Goal: Use online tool/utility: Use online tool/utility

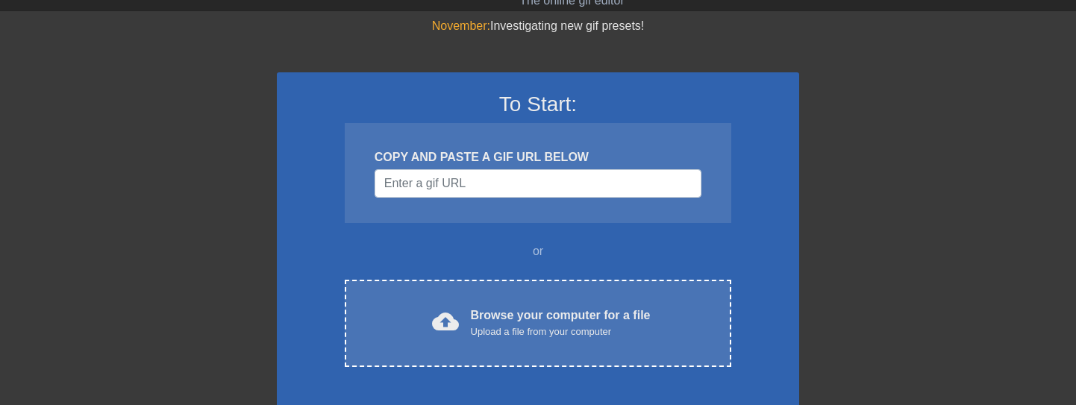
scroll to position [149, 0]
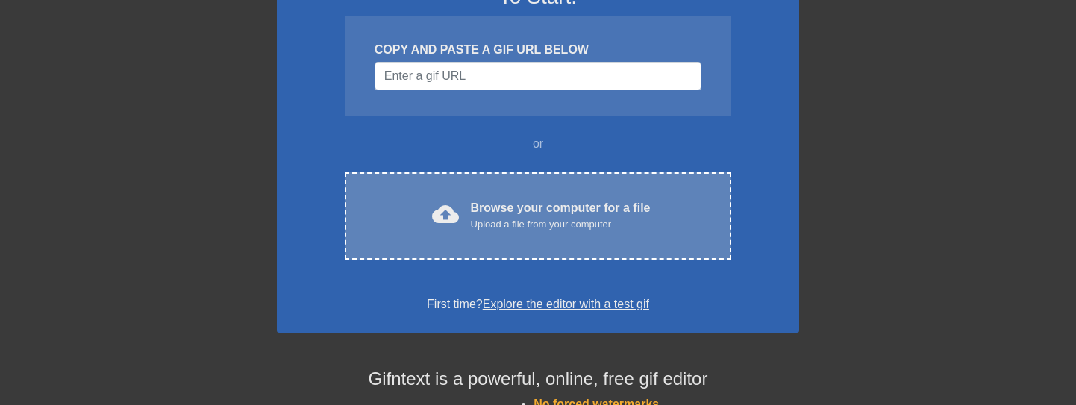
click at [565, 222] on div "Upload a file from your computer" at bounding box center [561, 224] width 180 height 15
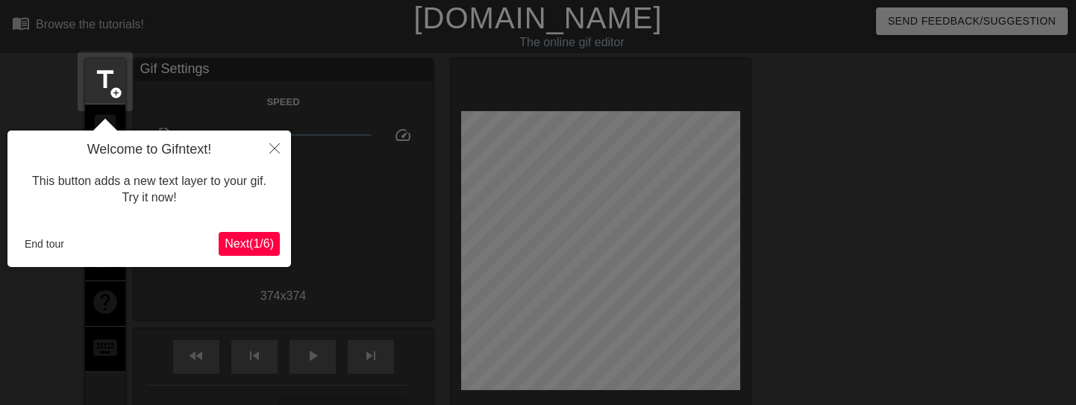
scroll to position [37, 0]
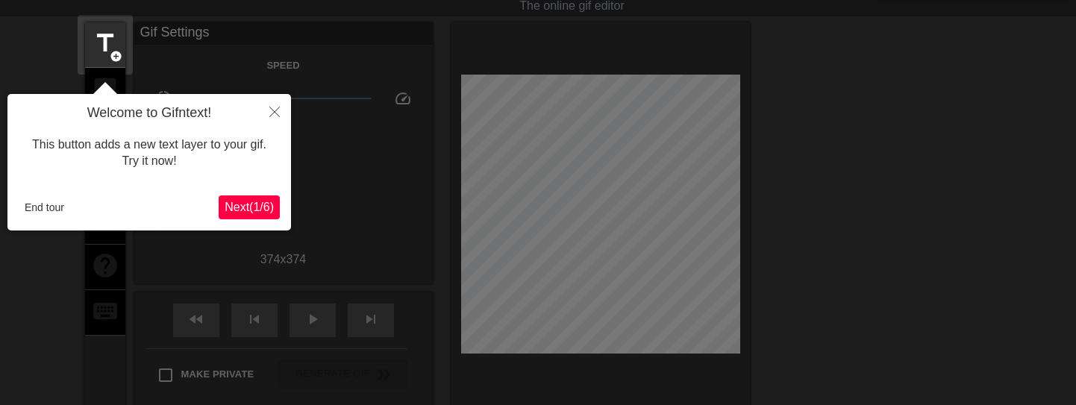
click at [232, 210] on span "Next ( 1 / 6 )" at bounding box center [249, 207] width 49 height 13
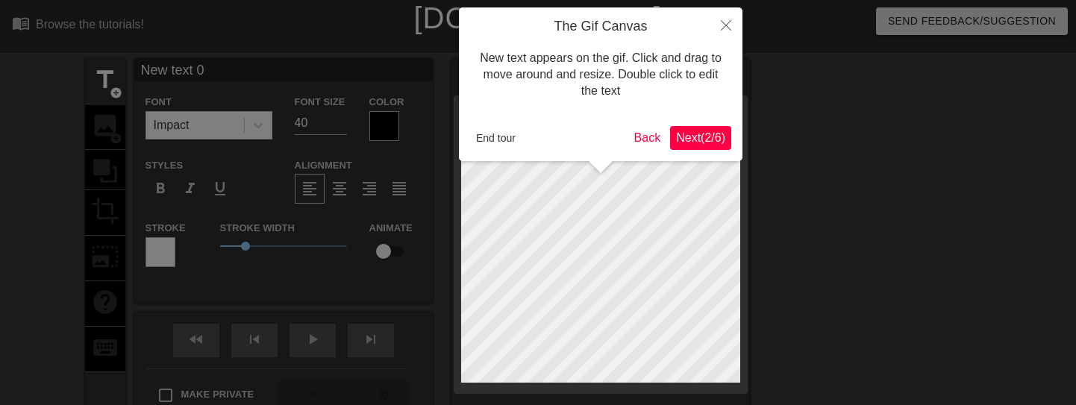
click at [701, 142] on span "Next ( 2 / 6 )" at bounding box center [700, 137] width 49 height 13
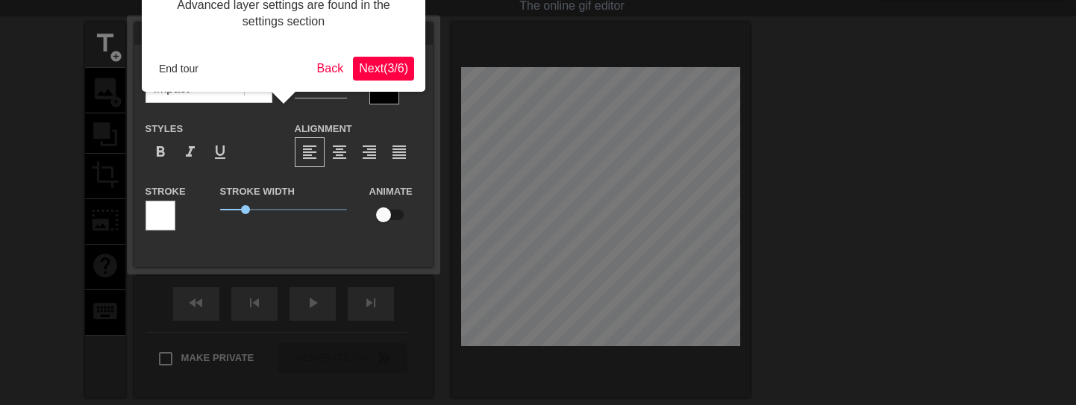
click at [392, 66] on span "Next ( 3 / 6 )" at bounding box center [383, 68] width 49 height 13
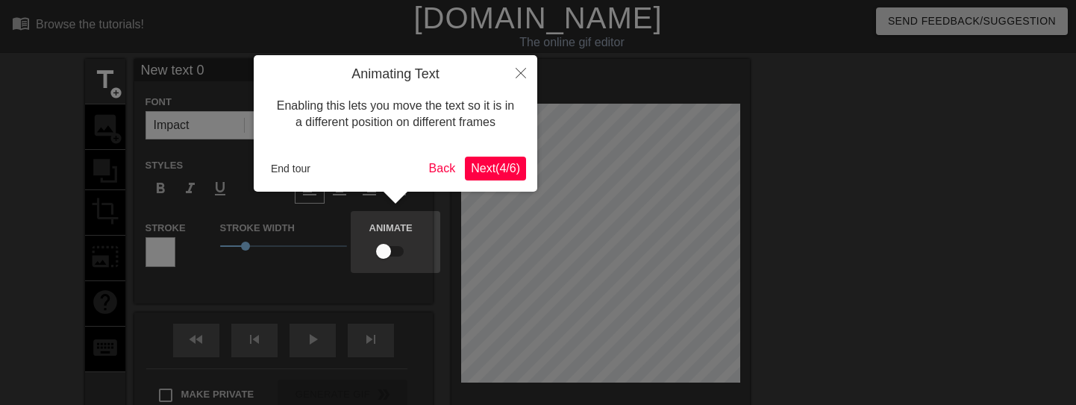
click at [494, 162] on span "Next ( 4 / 6 )" at bounding box center [495, 168] width 49 height 13
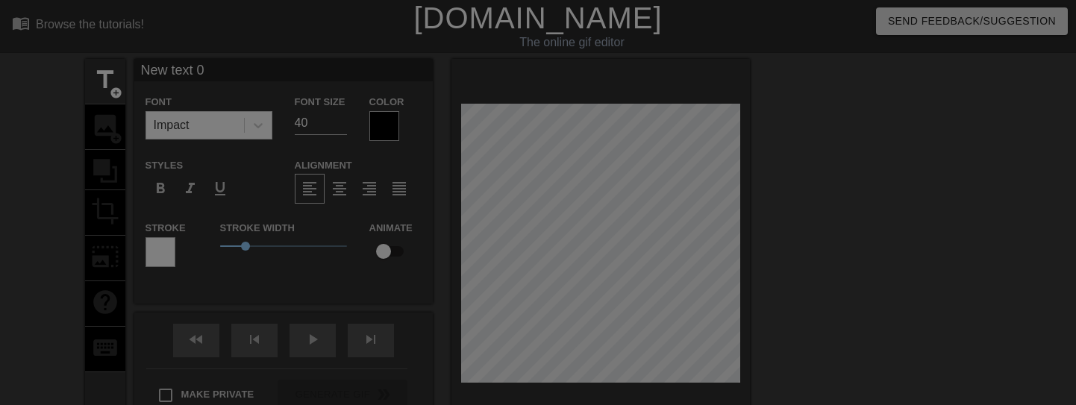
scroll to position [203, 0]
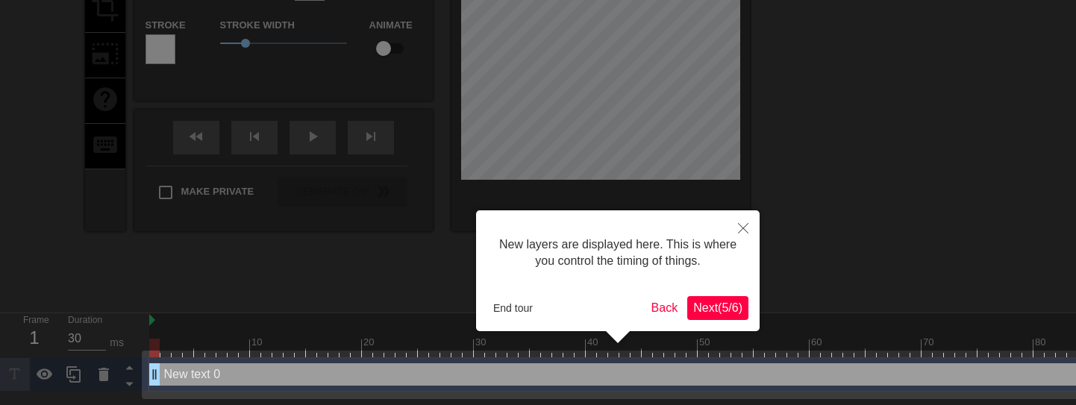
click at [719, 302] on span "Next ( 5 / 6 )" at bounding box center [717, 307] width 49 height 13
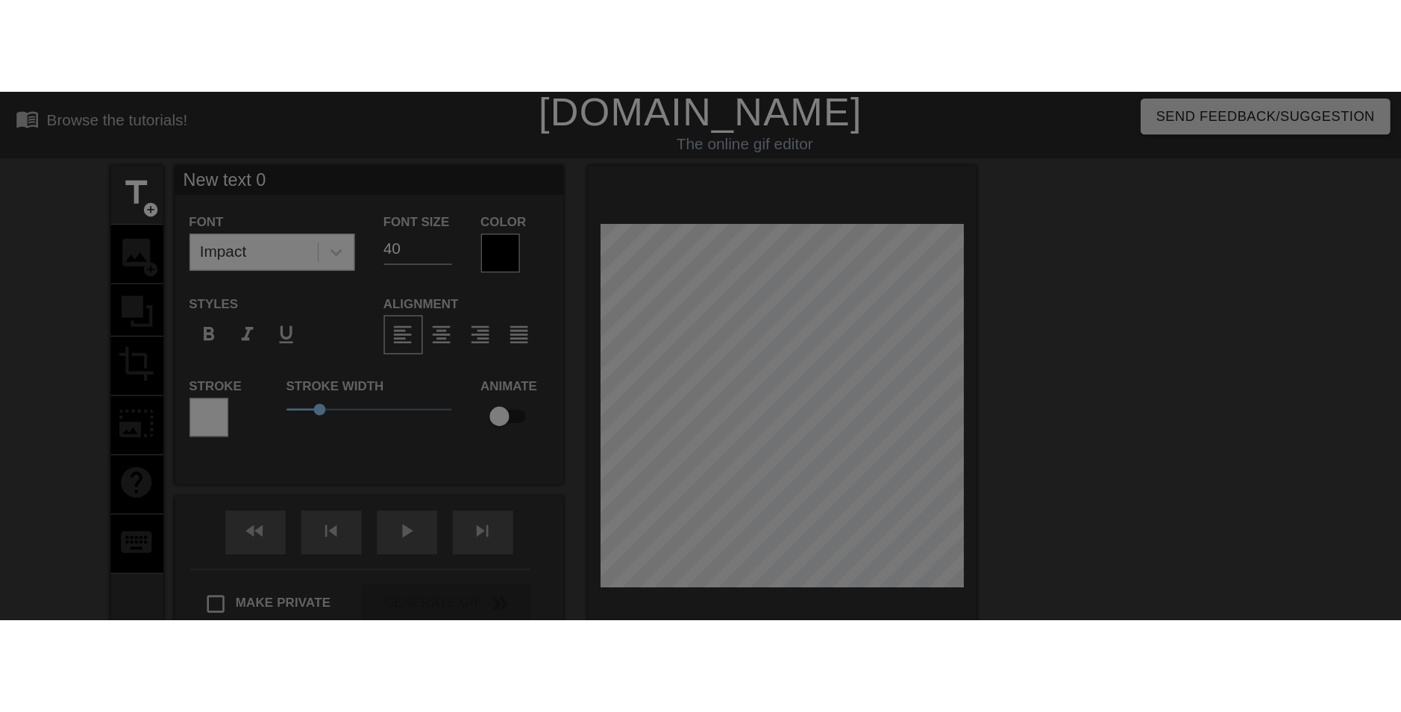
scroll to position [0, 0]
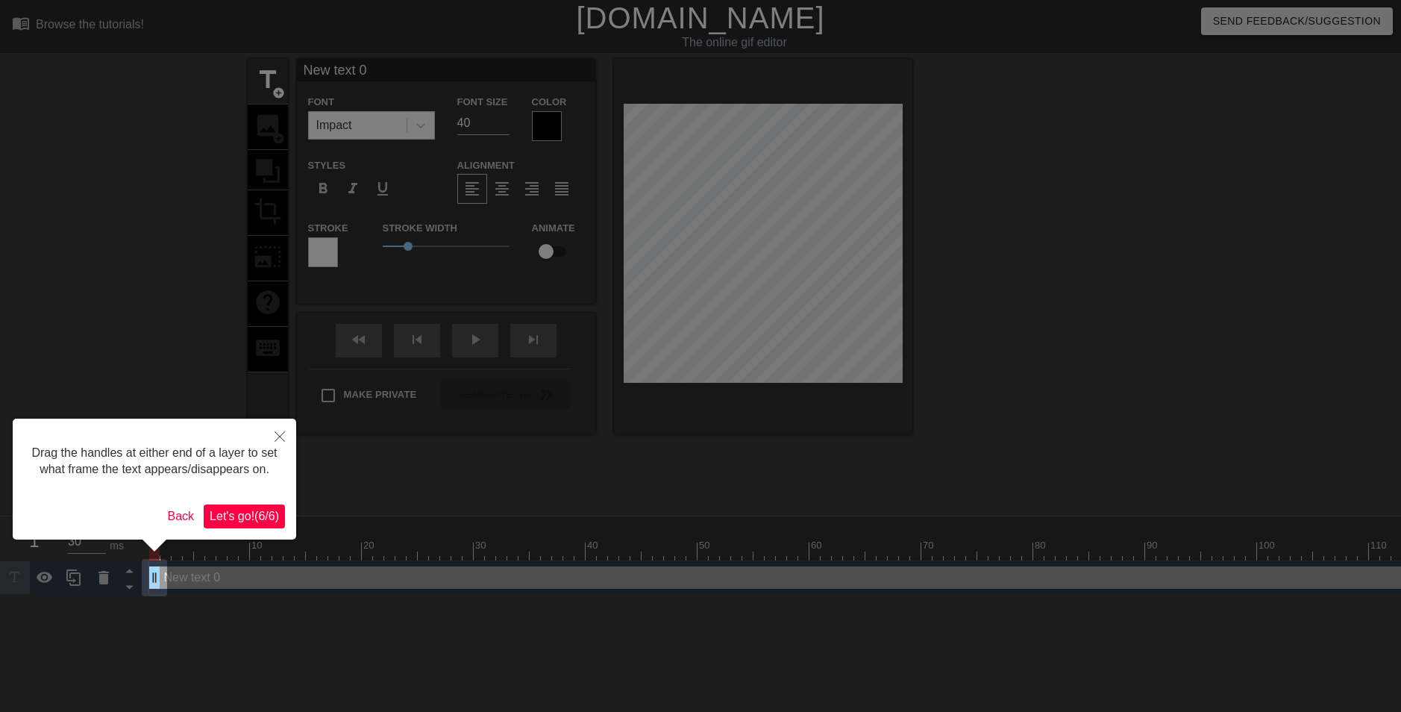
click at [263, 404] on span "Let's go! ( 6 / 6 )" at bounding box center [244, 516] width 69 height 13
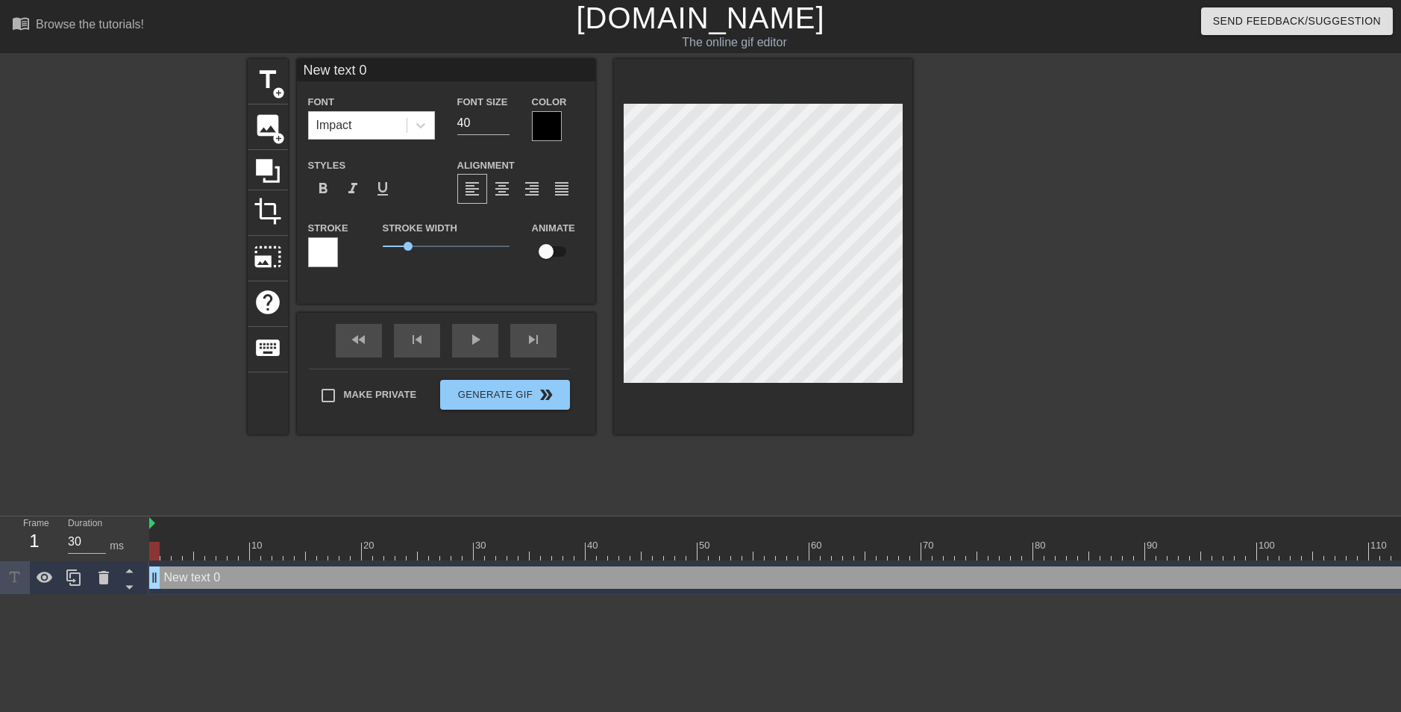
scroll to position [2, 4]
type input "p"
type textarea "p"
type input "pa"
type textarea "pa"
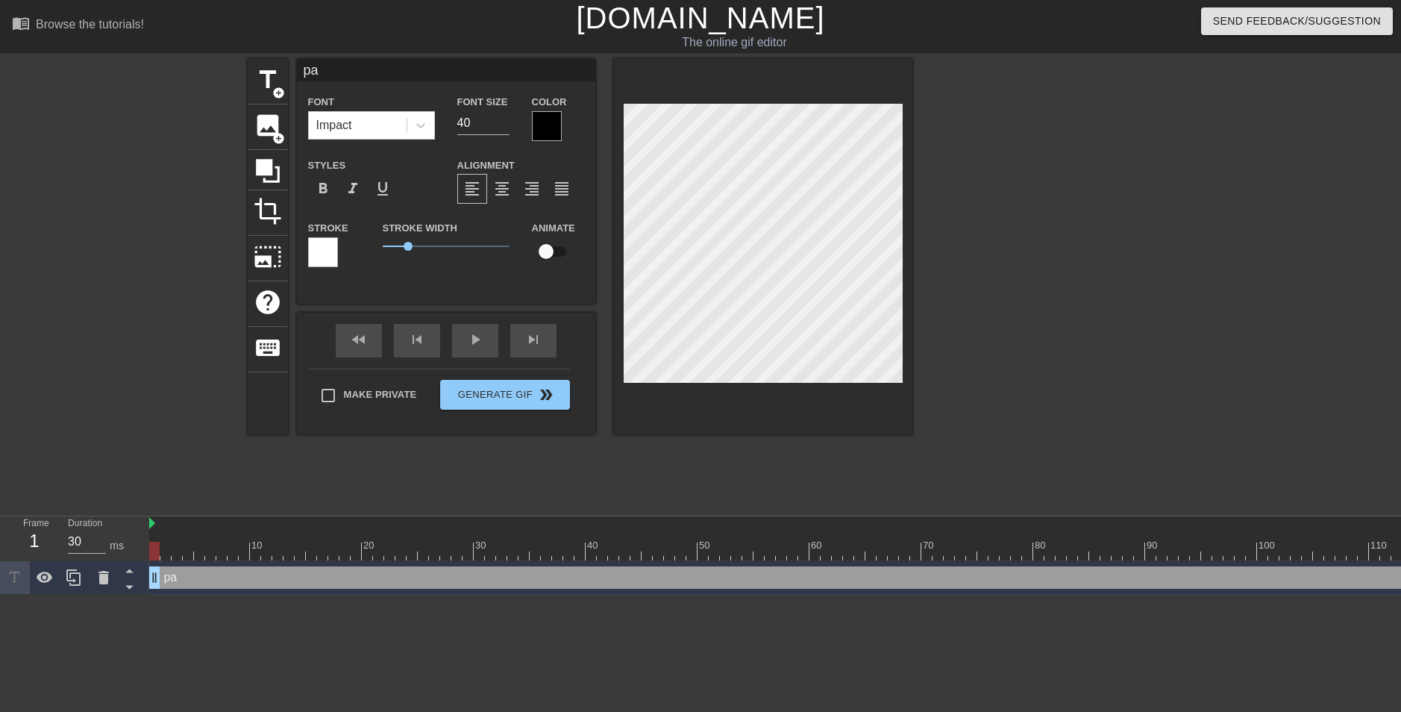
type input "pau"
type textarea "pau"
type input "[PERSON_NAME]"
type textarea "[PERSON_NAME]"
type input "[PERSON_NAME]"
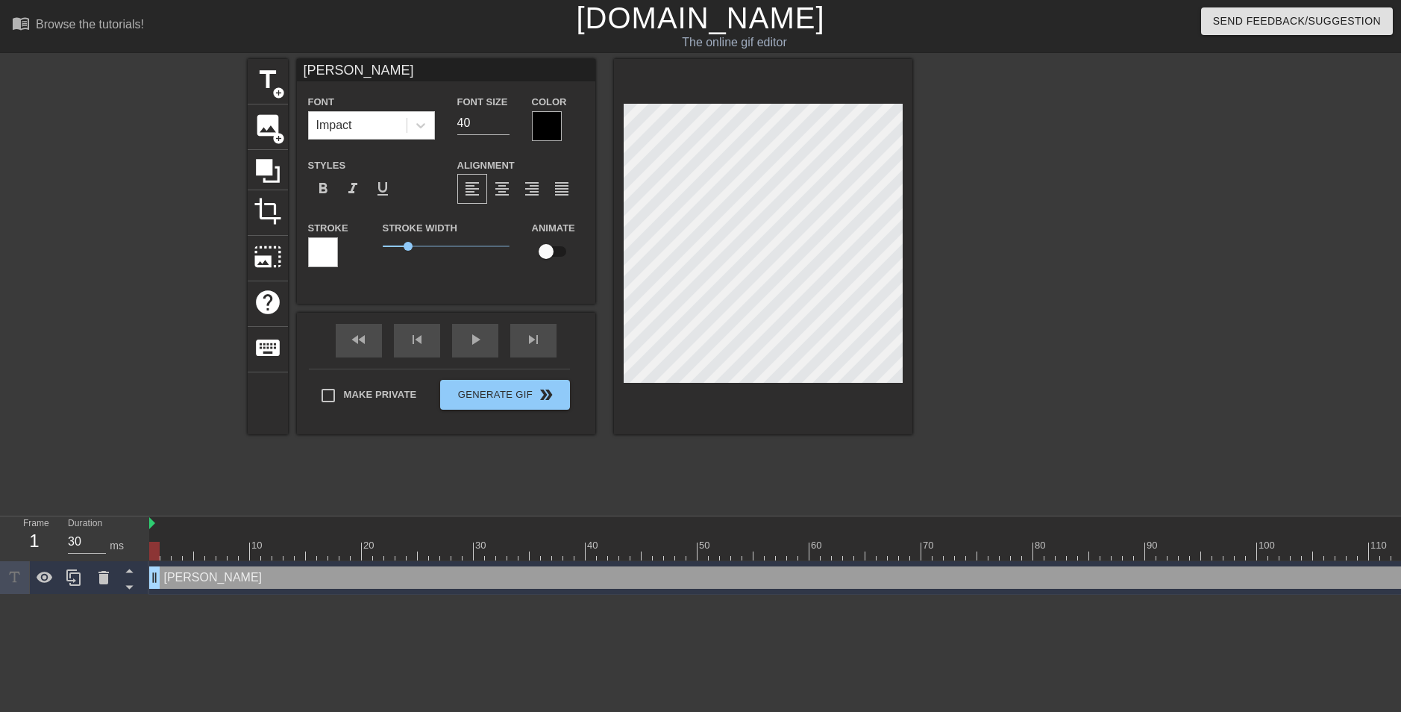
type textarea "[PERSON_NAME]"
type input "[PERSON_NAME]"
type textarea "[PERSON_NAME]"
type input "paulo"
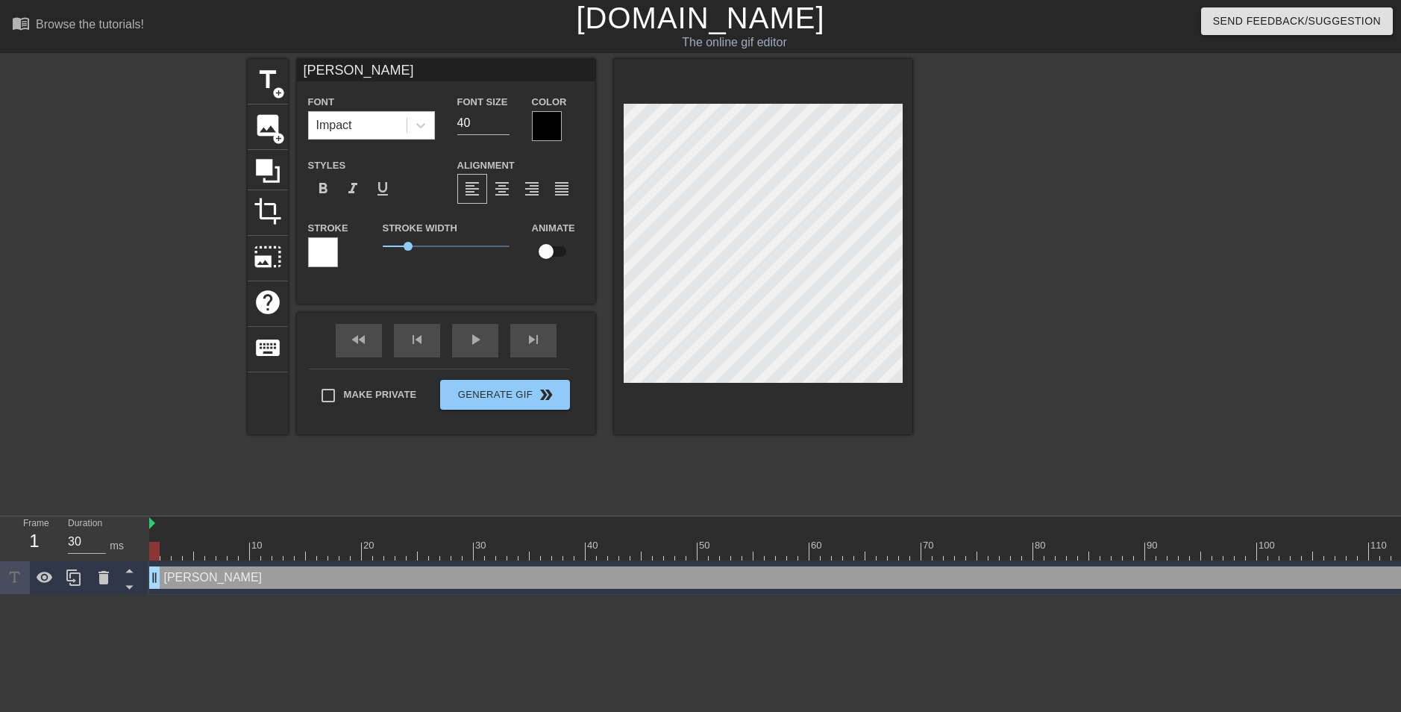
type textarea "paulo"
type input "paulo"
type textarea "paulo"
type input "paulo 3"
type textarea "paulo 3"
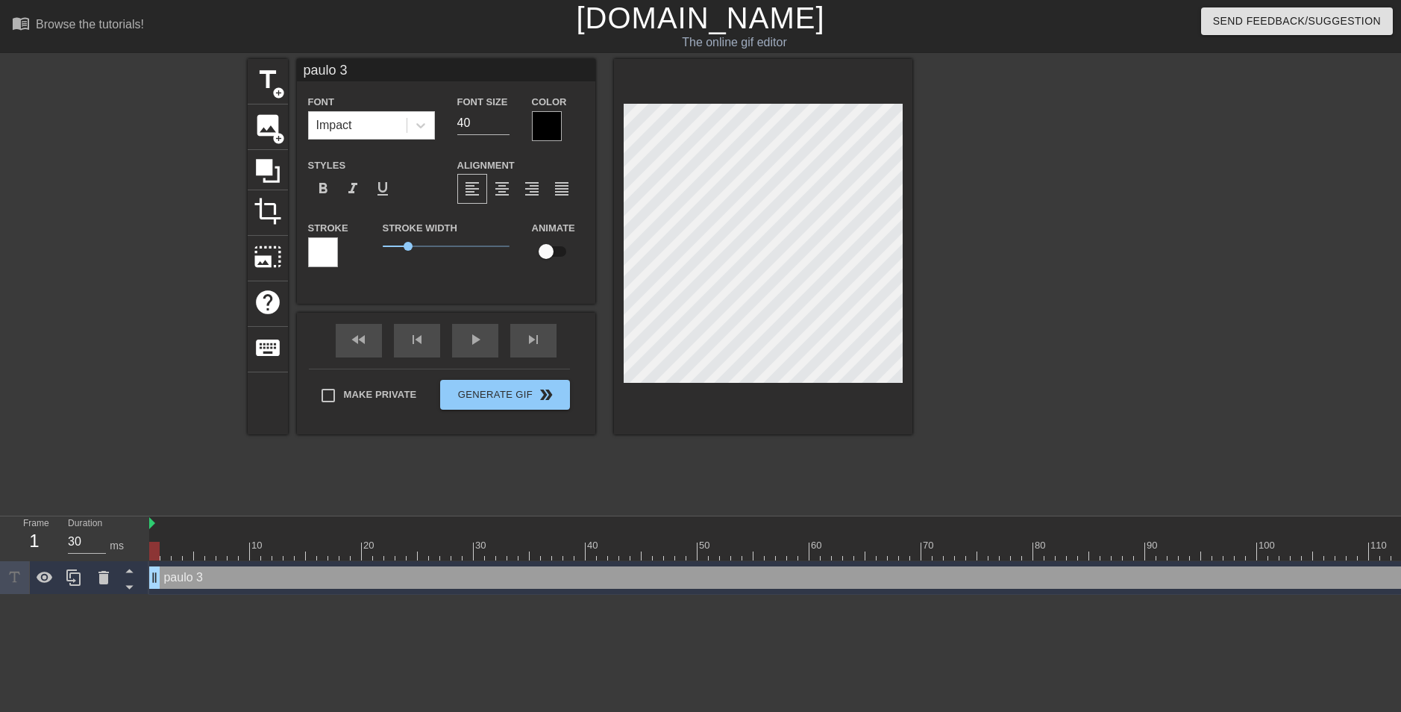
type input "paulo 3"
type textarea "paulo 3"
type input "paulo 3 3"
type textarea "paulo 3 3"
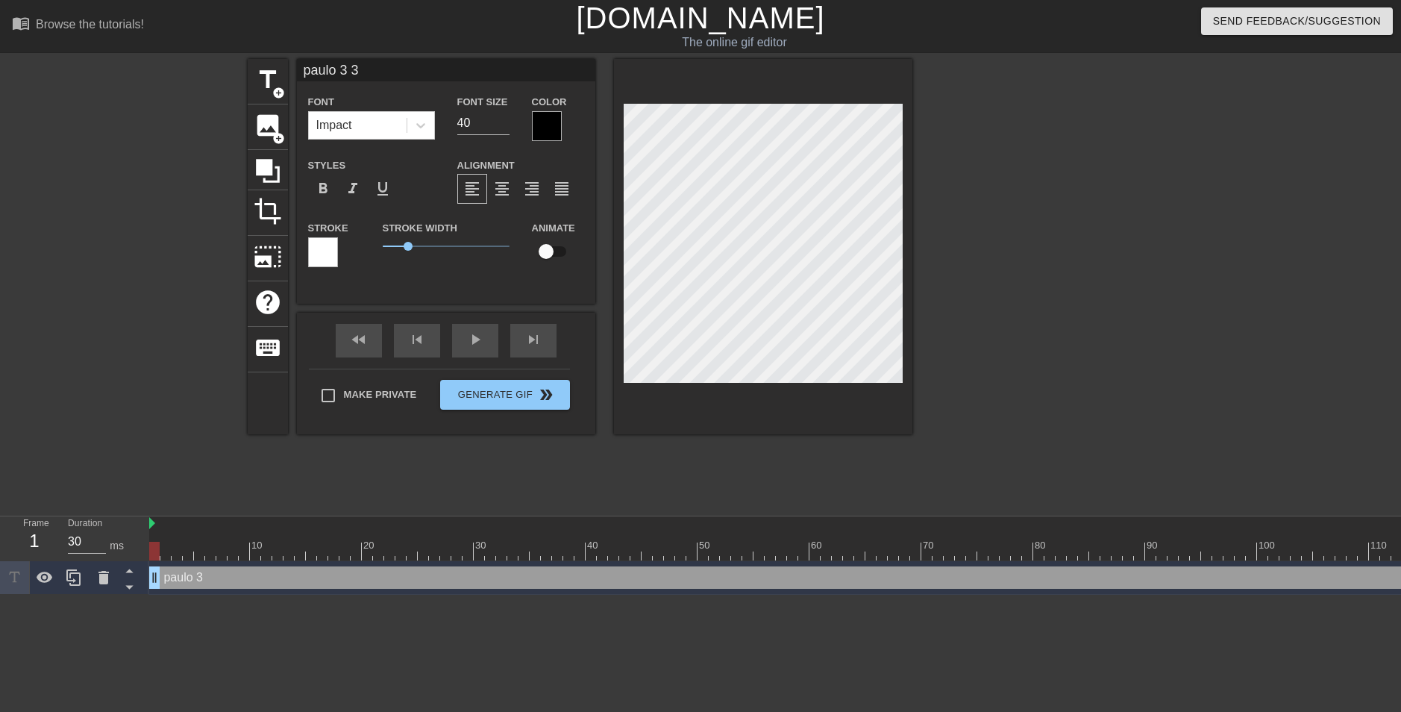
type input "paulo 3 3"
type textarea "paulo 3 3"
type input "paulo 3 3 3"
type textarea "paulo 3 3 3"
drag, startPoint x: 474, startPoint y: 122, endPoint x: 455, endPoint y: 118, distance: 19.2
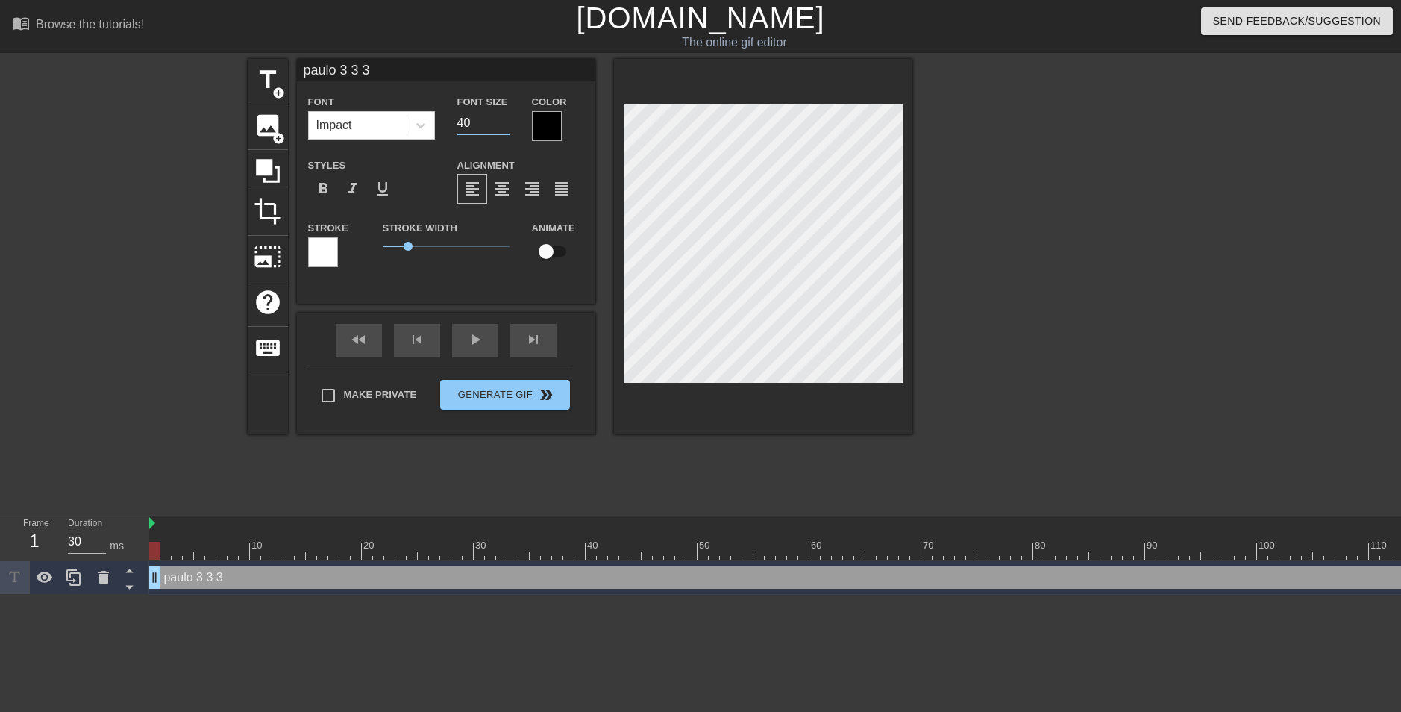
click at [455, 118] on div "Font Size 40" at bounding box center [483, 117] width 75 height 48
type input "14"
click at [274, 87] on span "add_circle" at bounding box center [278, 93] width 13 height 13
type input "New text 1"
type input "40"
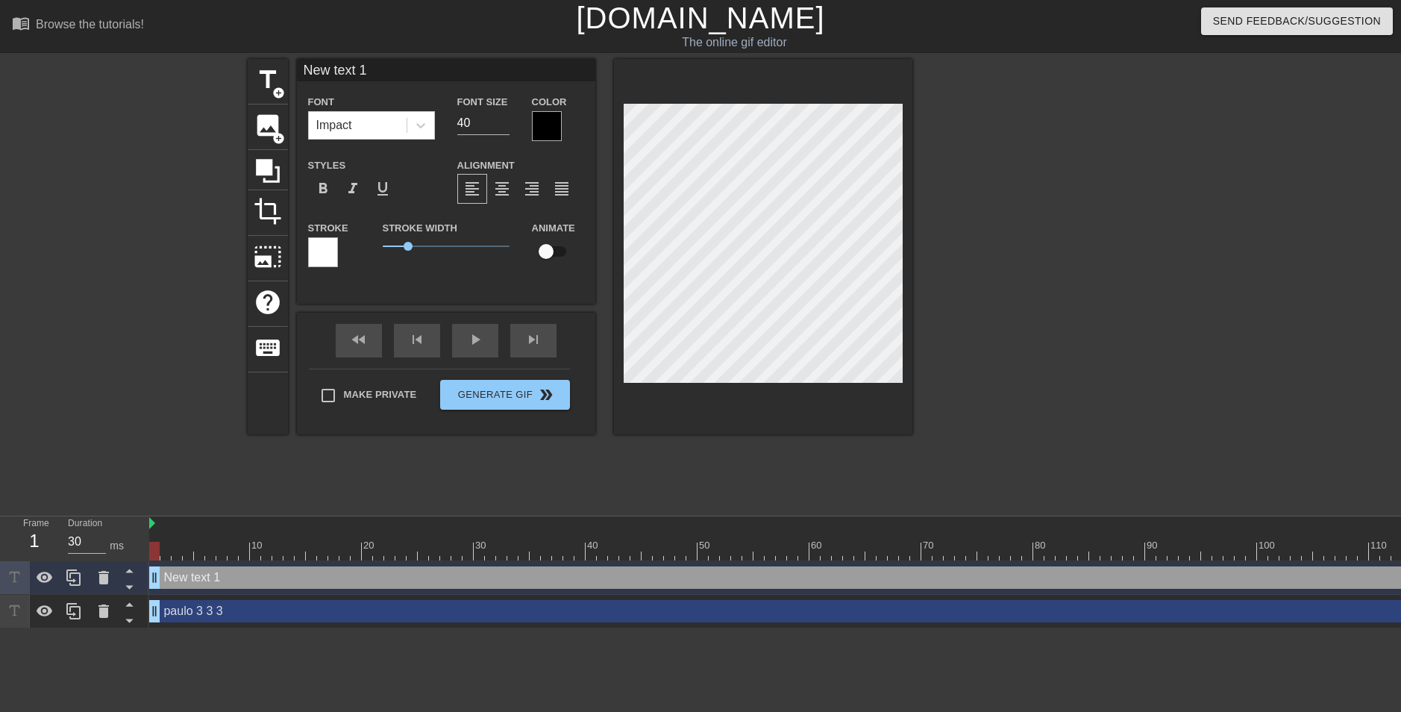
scroll to position [2, 1]
type input "j"
type textarea "j"
type input "jo"
type textarea "jo"
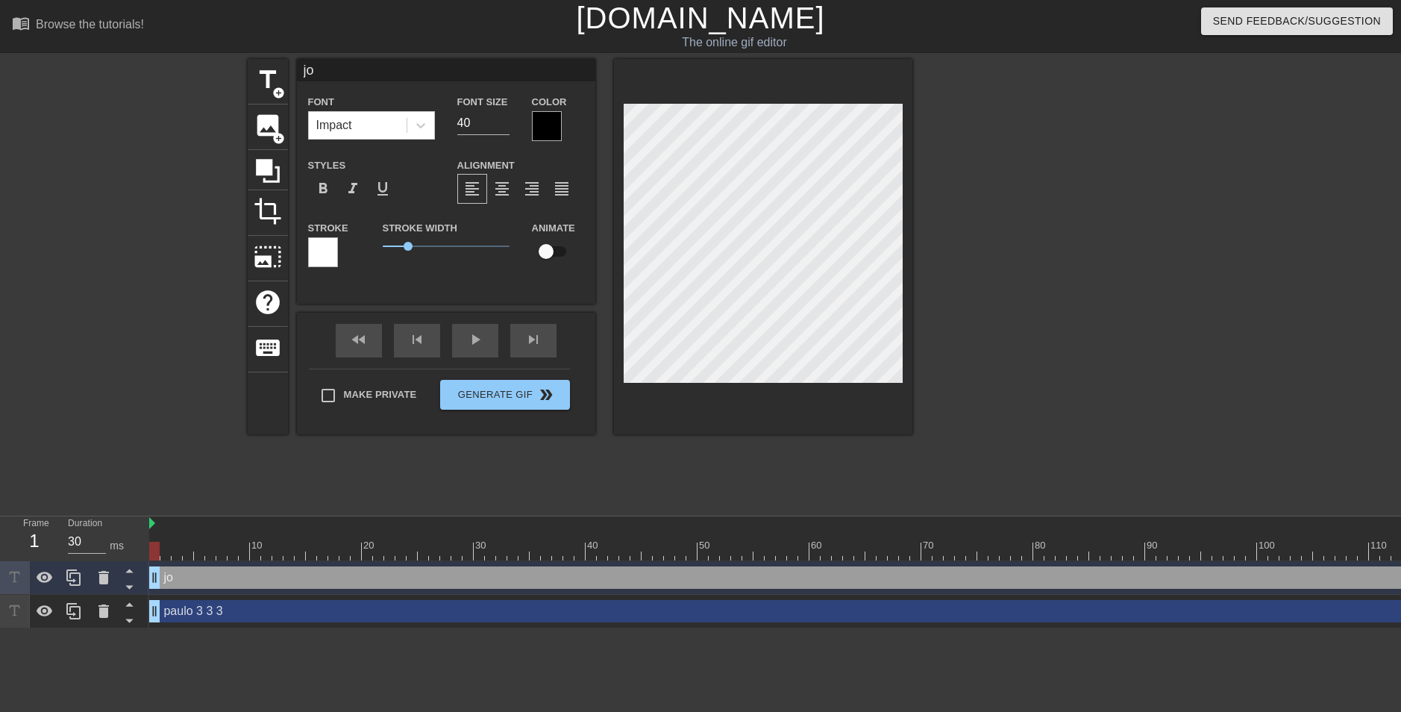
type input "j"
type textarea "j"
type input "jo"
type textarea "jo"
type input "joã"
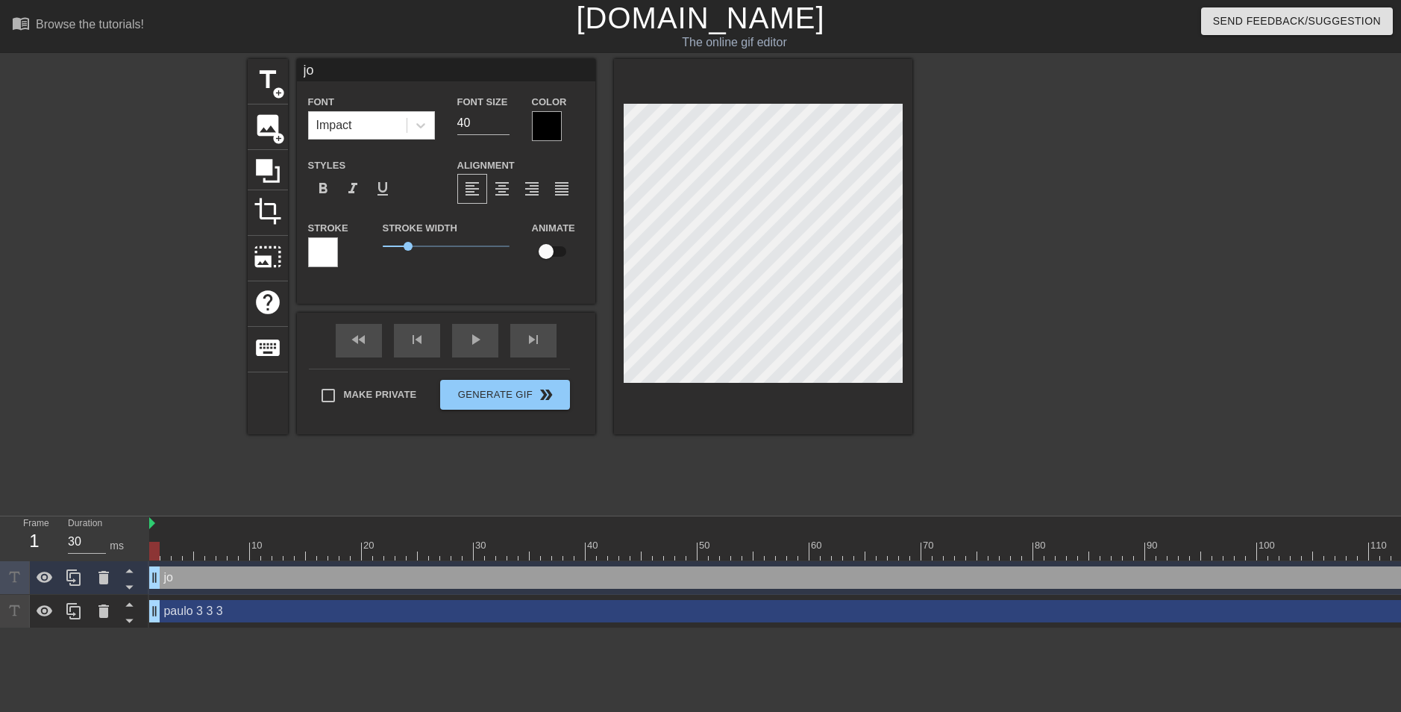
type textarea "joã"
type input "joão"
type textarea "joão"
type input "joãow"
type textarea "joãow"
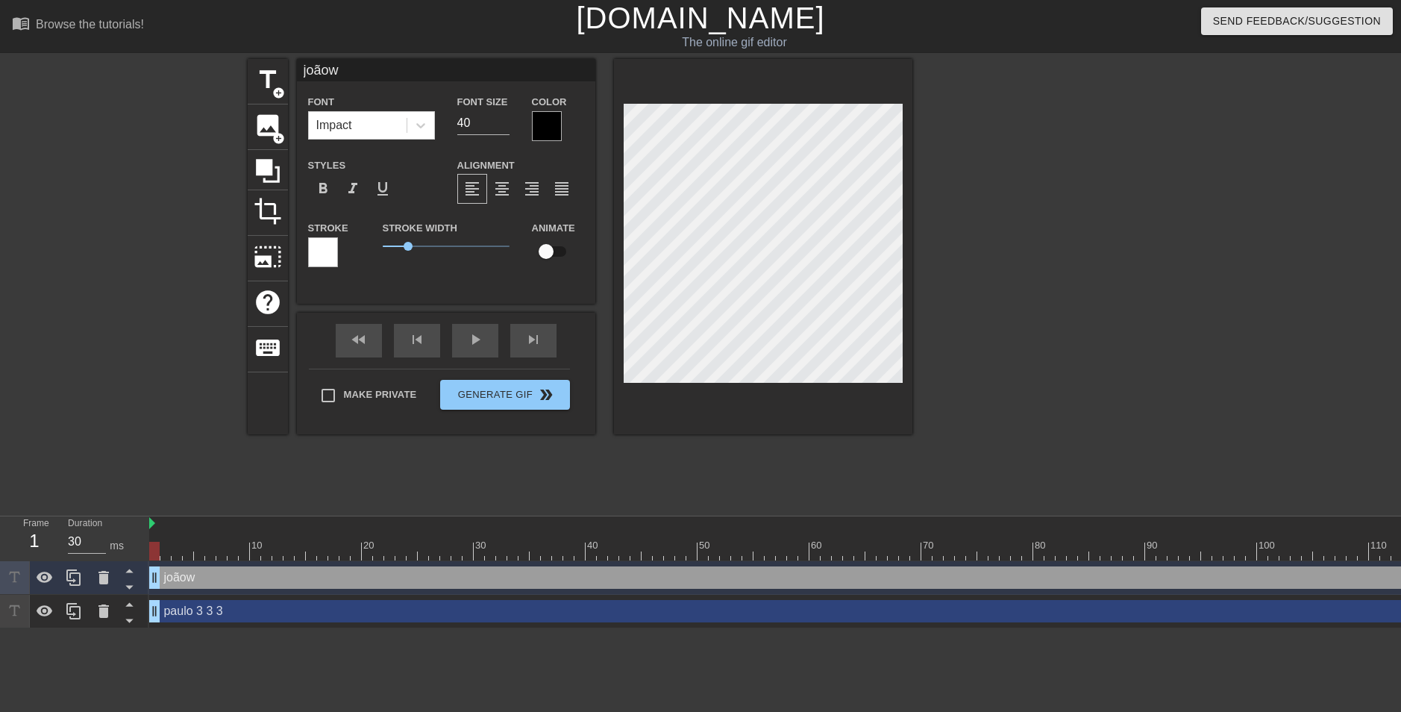
type input "joãowa"
type textarea "joãowa"
type input "joãowar"
type textarea "joãowar"
type input "joãoward"
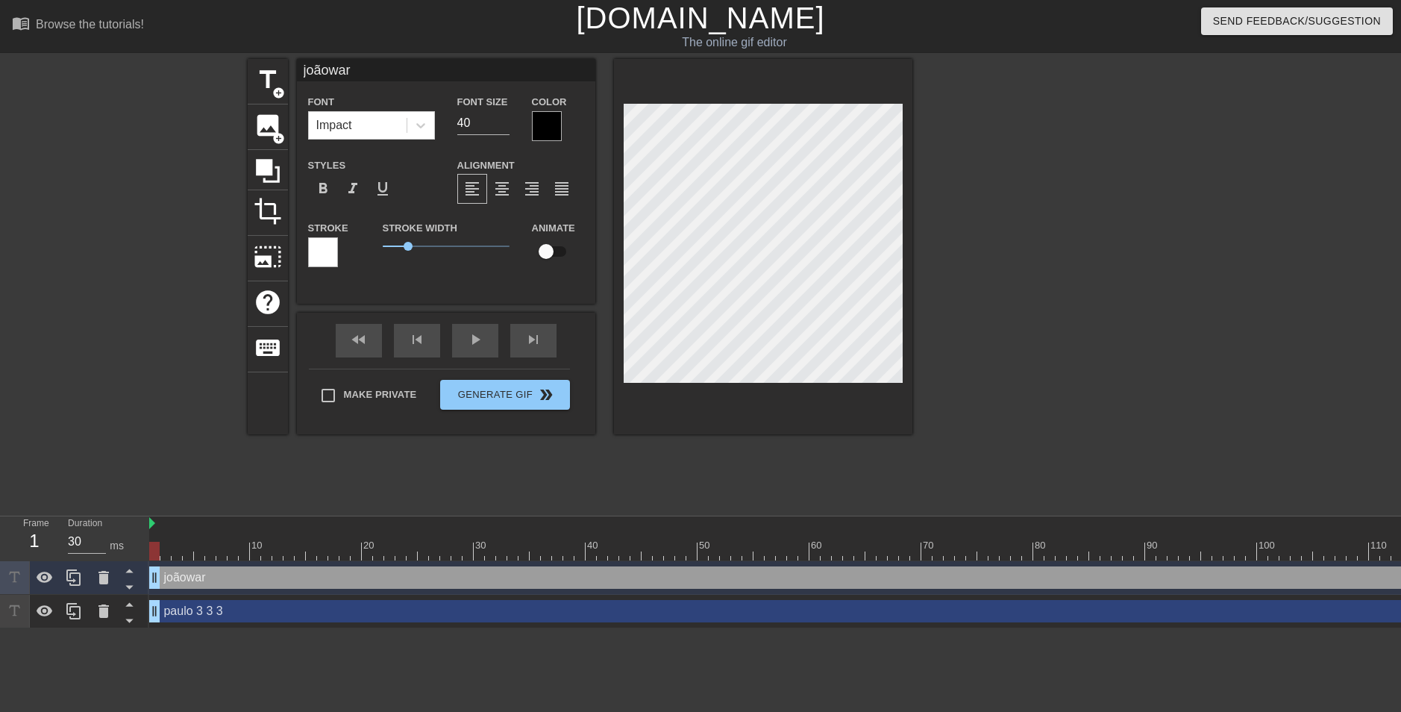
type textarea "joãoward"
type input "joãowarde"
type textarea "joãowarde"
type input "joãowarder"
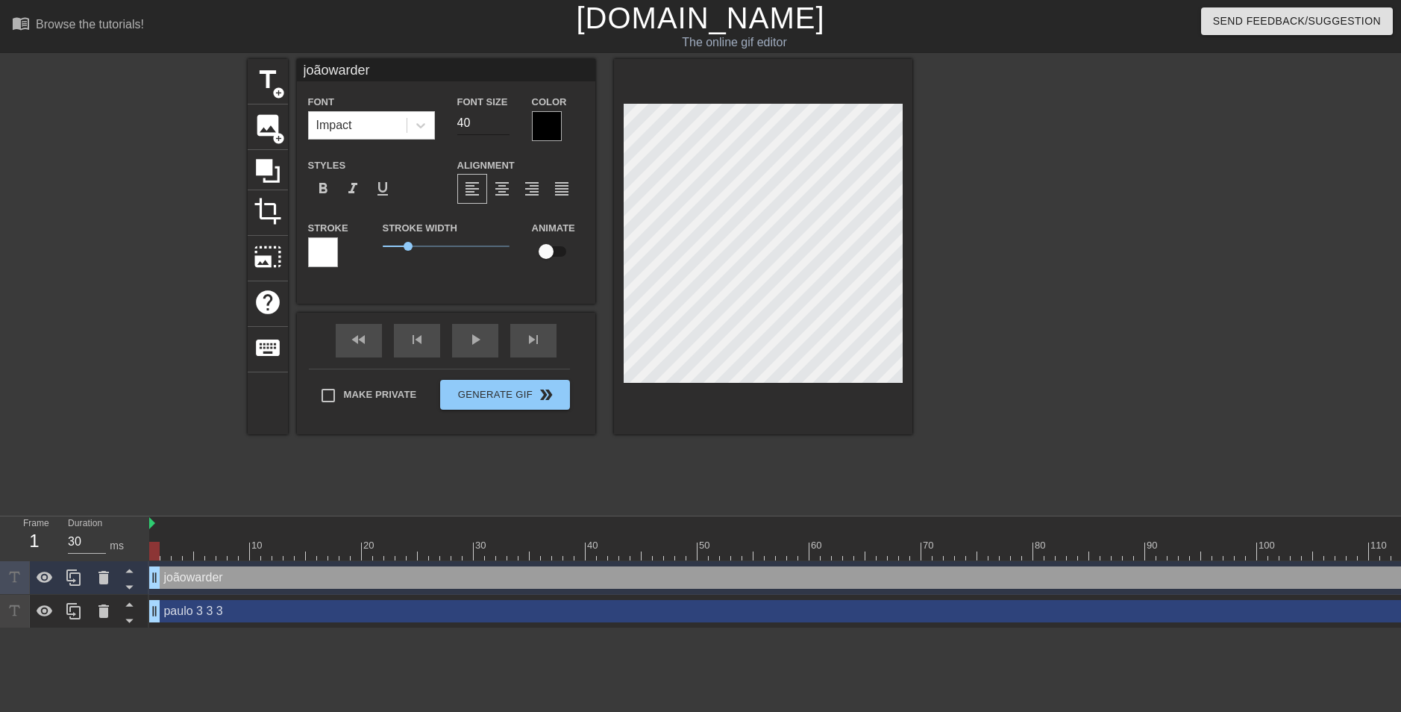
type textarea "joãowarder"
drag, startPoint x: 471, startPoint y: 126, endPoint x: 457, endPoint y: 119, distance: 15.0
click at [457, 119] on input "40" at bounding box center [483, 123] width 52 height 24
type input "15"
click at [1014, 208] on div at bounding box center [1042, 283] width 224 height 448
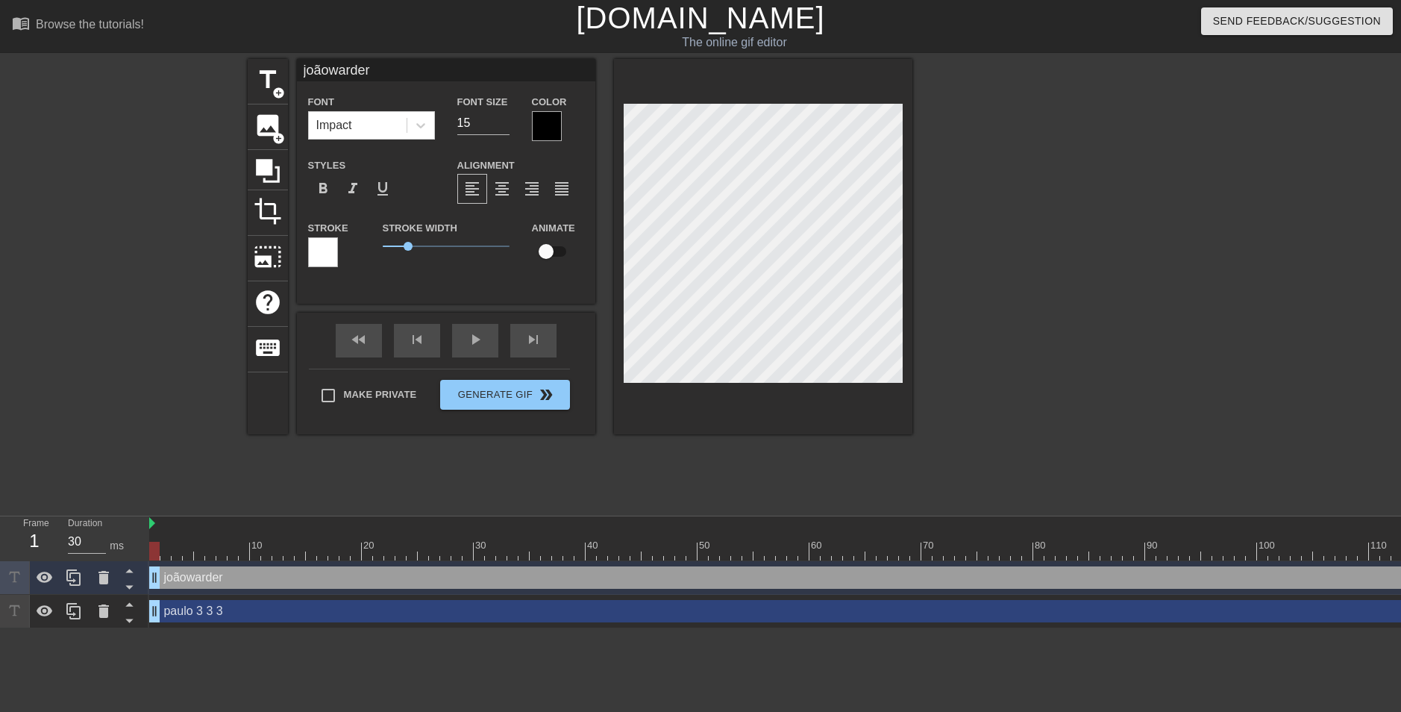
click at [1025, 241] on div at bounding box center [1042, 283] width 224 height 448
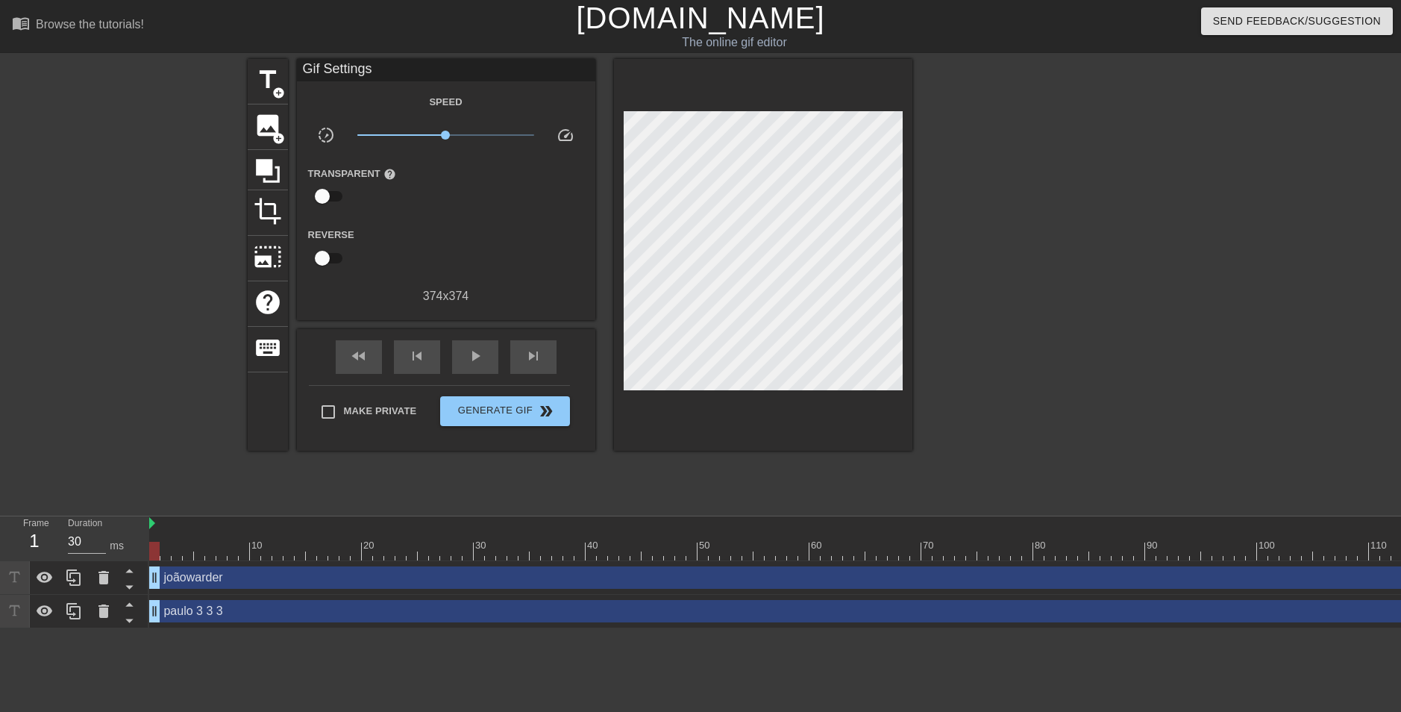
click at [169, 404] on div "title add_circle image add_circle crop photo_size_select_large help keyboard Gi…" at bounding box center [700, 283] width 1401 height 448
drag, startPoint x: 157, startPoint y: 583, endPoint x: 170, endPoint y: 581, distance: 12.9
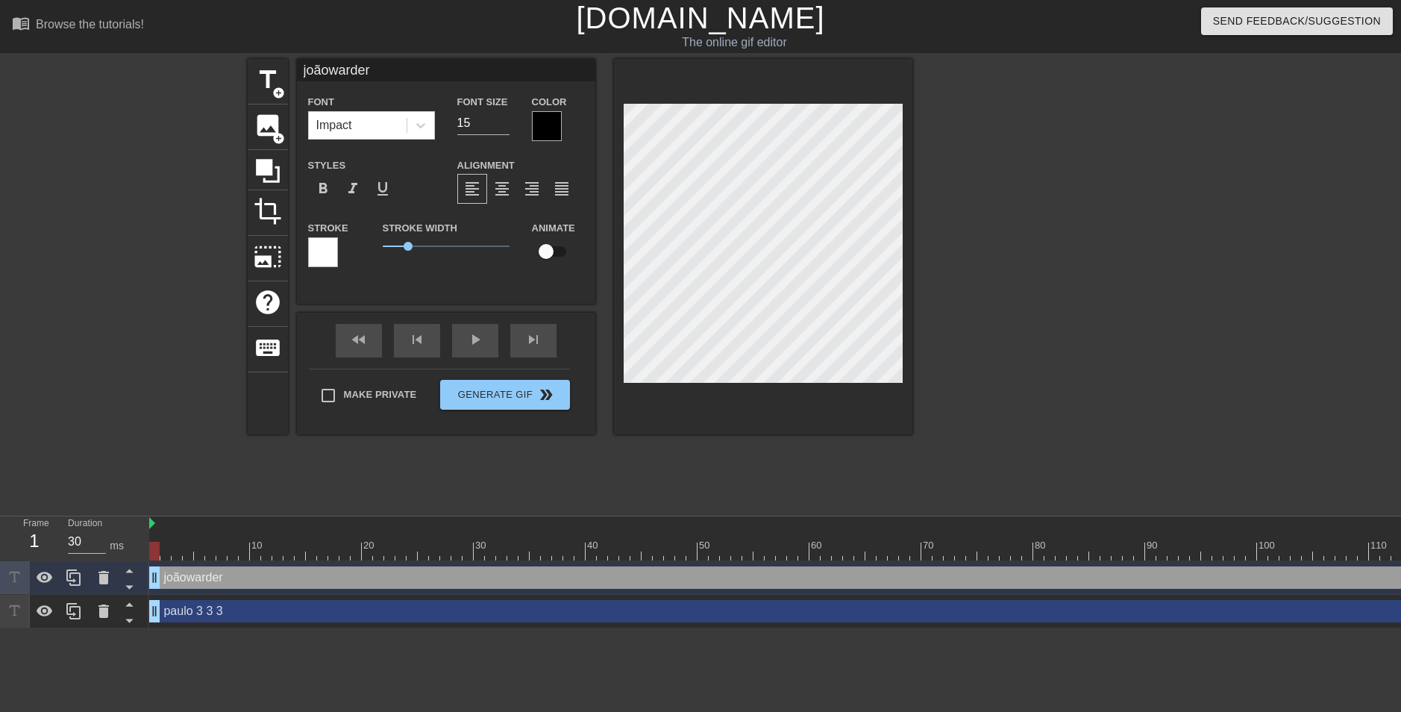
drag, startPoint x: 164, startPoint y: 578, endPoint x: 152, endPoint y: 574, distance: 12.7
click at [1021, 325] on div at bounding box center [1042, 283] width 224 height 448
click at [1075, 321] on div at bounding box center [1042, 283] width 224 height 448
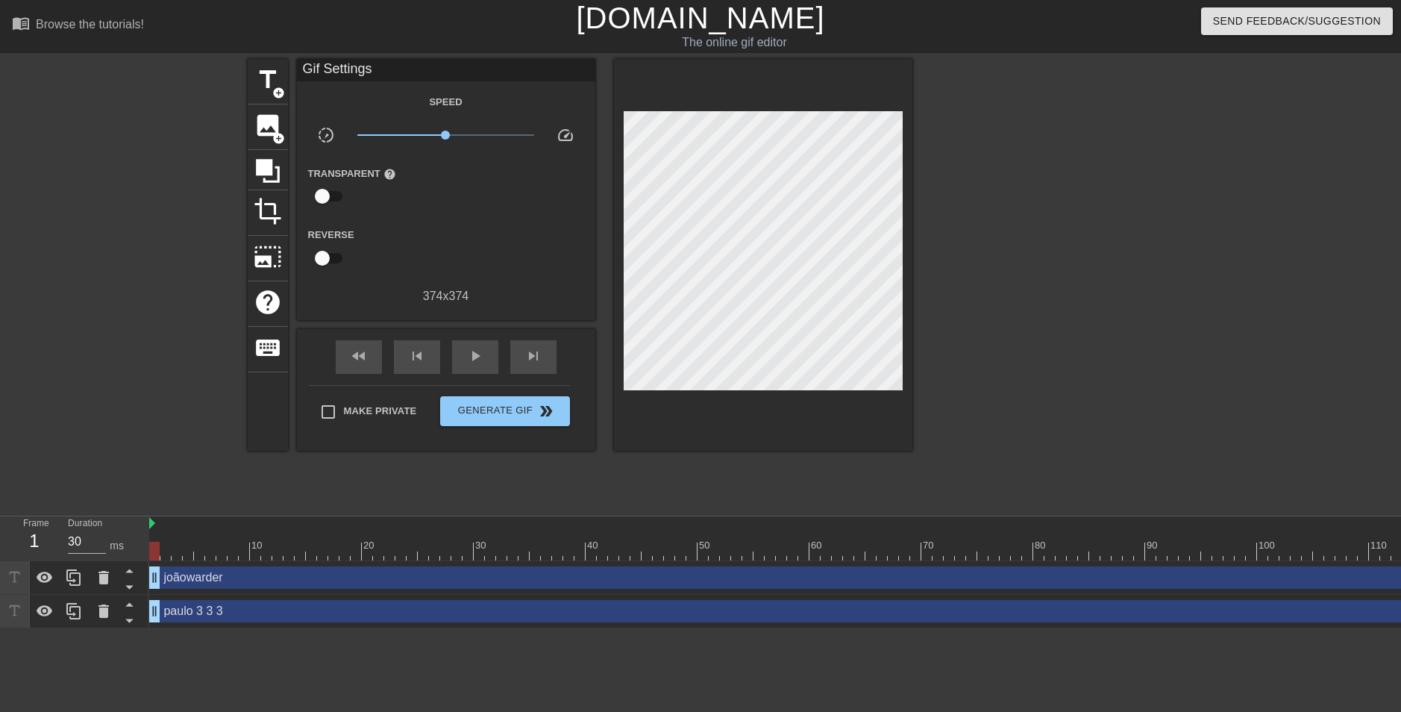
click at [518, 404] on div "title add_circle image add_circle crop photo_size_select_large help keyboard Gi…" at bounding box center [580, 283] width 665 height 448
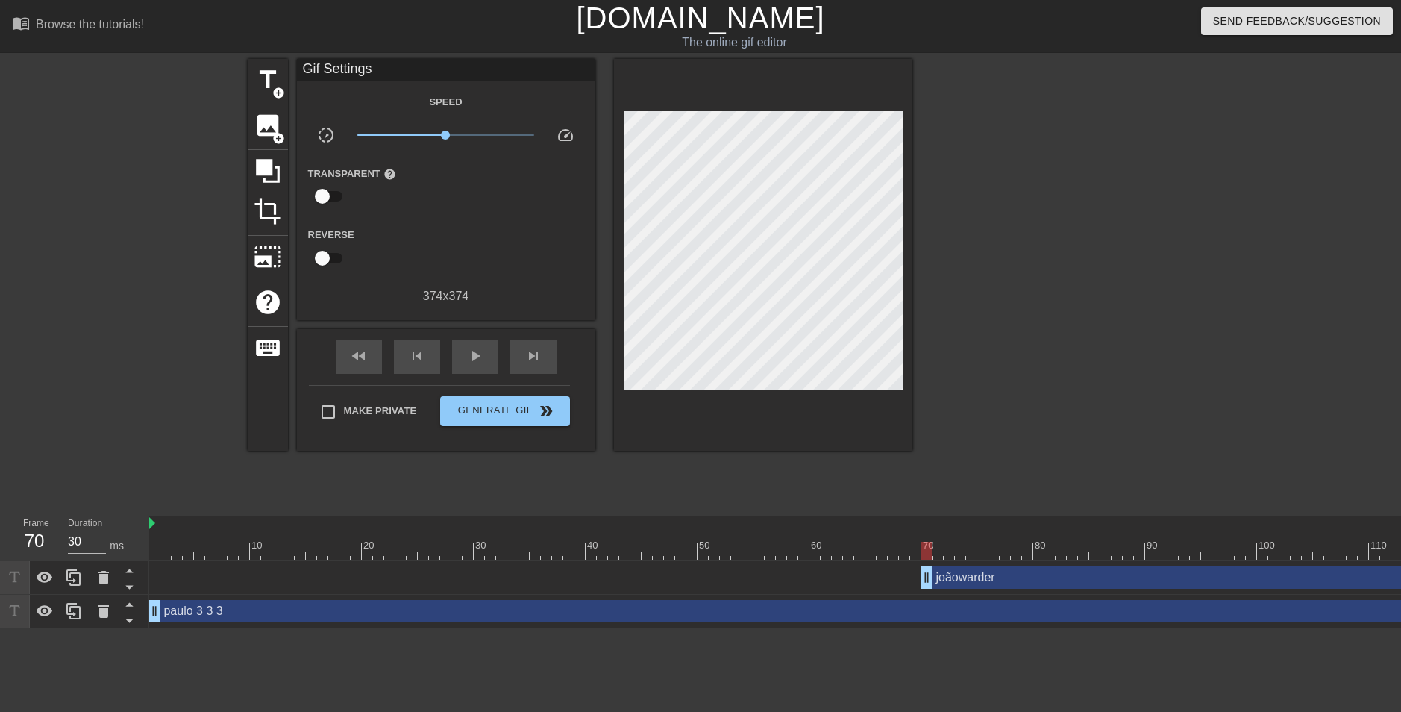
drag, startPoint x: 158, startPoint y: 577, endPoint x: 925, endPoint y: 601, distance: 767.4
click at [925, 404] on div "joãowarder drag_handle drag_handle paulo 3 3 3 drag_handle drag_handle" at bounding box center [775, 594] width 1252 height 67
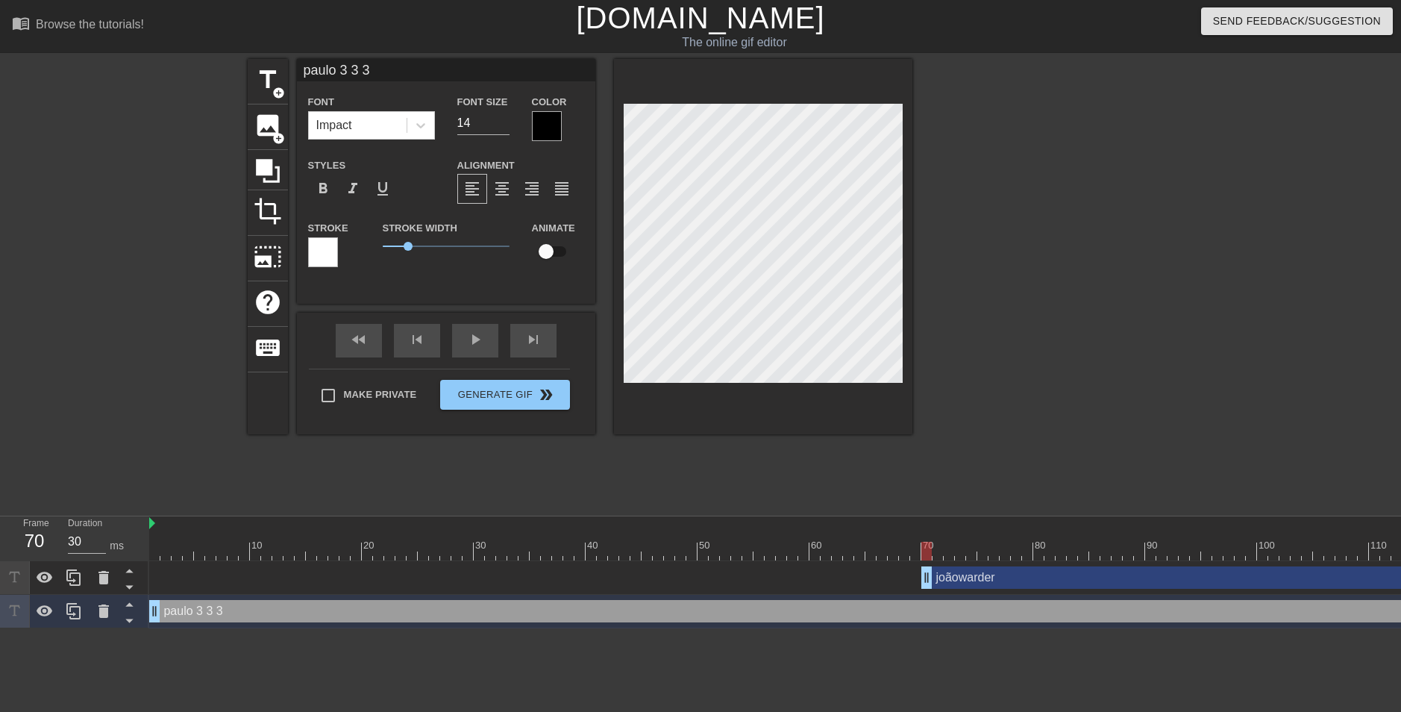
scroll to position [2, 2]
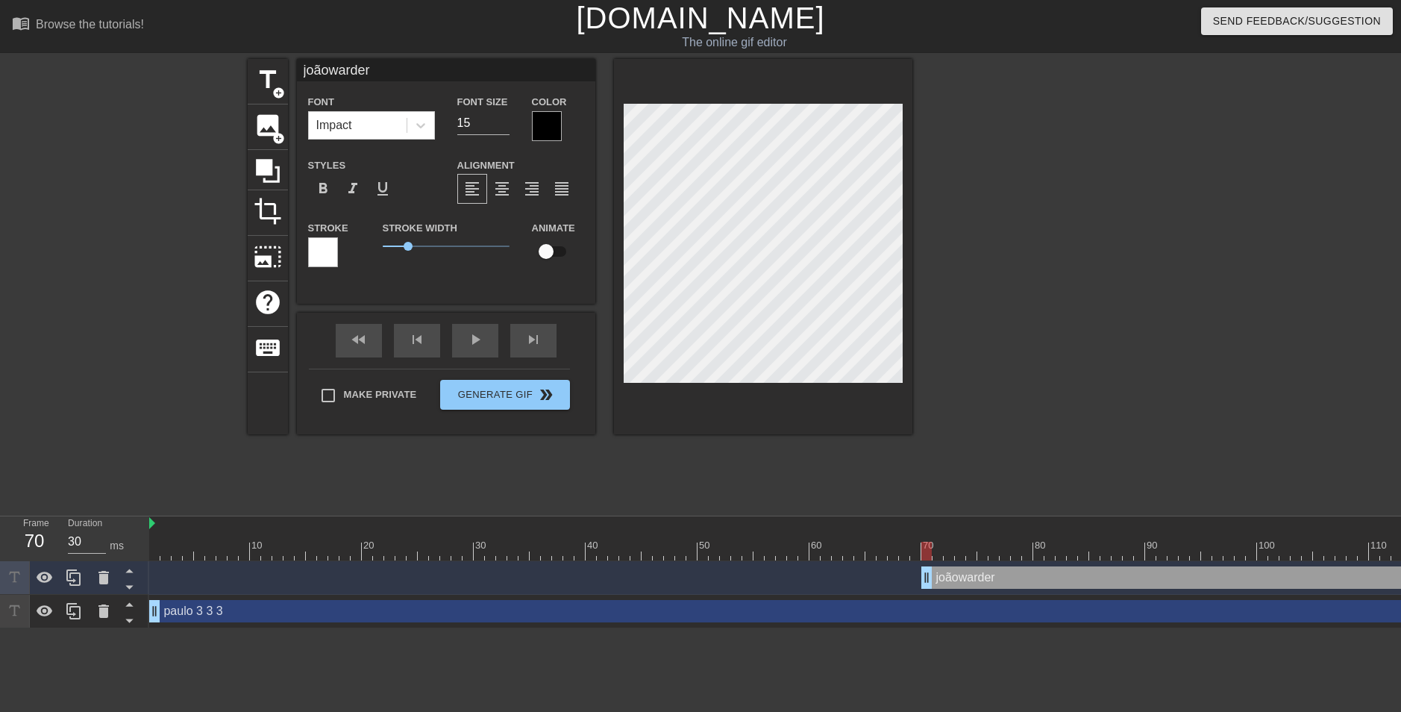
drag, startPoint x: 644, startPoint y: 406, endPoint x: 990, endPoint y: 173, distance: 417.2
click at [990, 173] on div at bounding box center [1042, 283] width 224 height 448
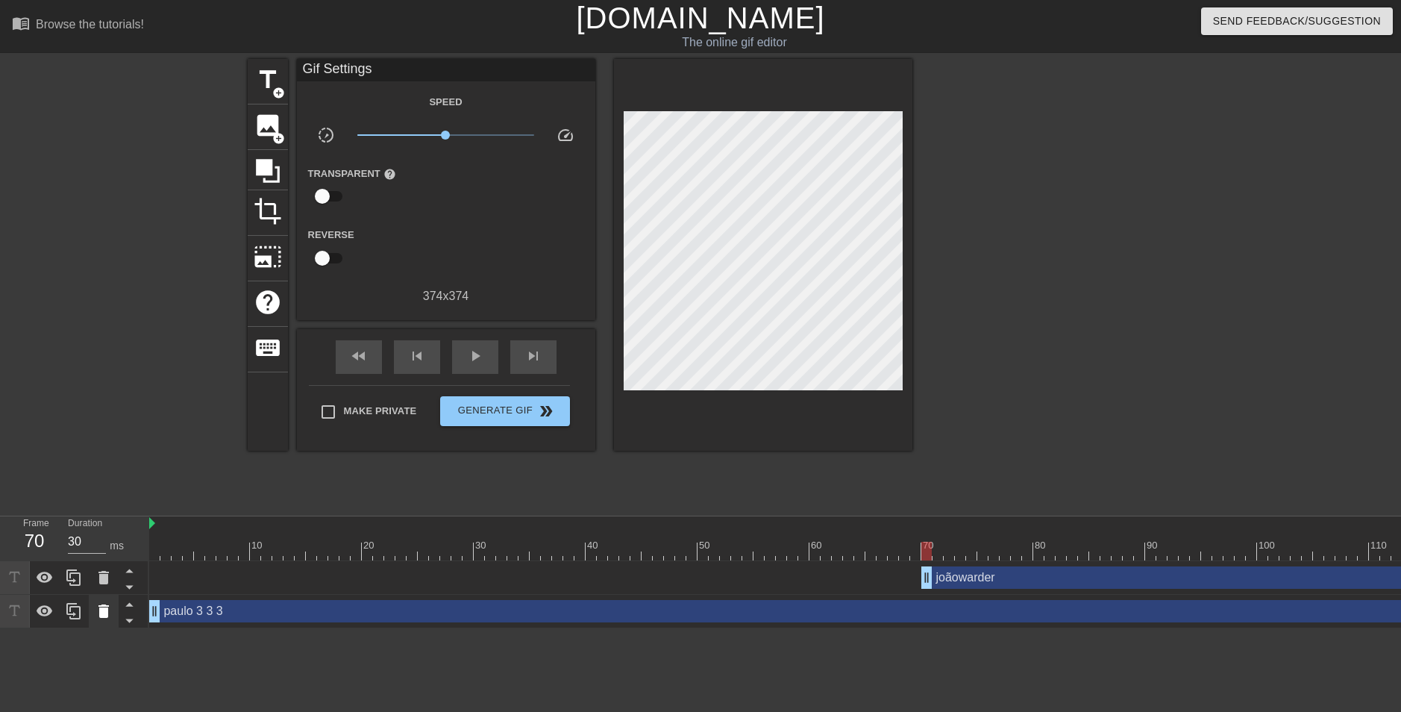
click at [103, 404] on icon at bounding box center [104, 611] width 18 height 18
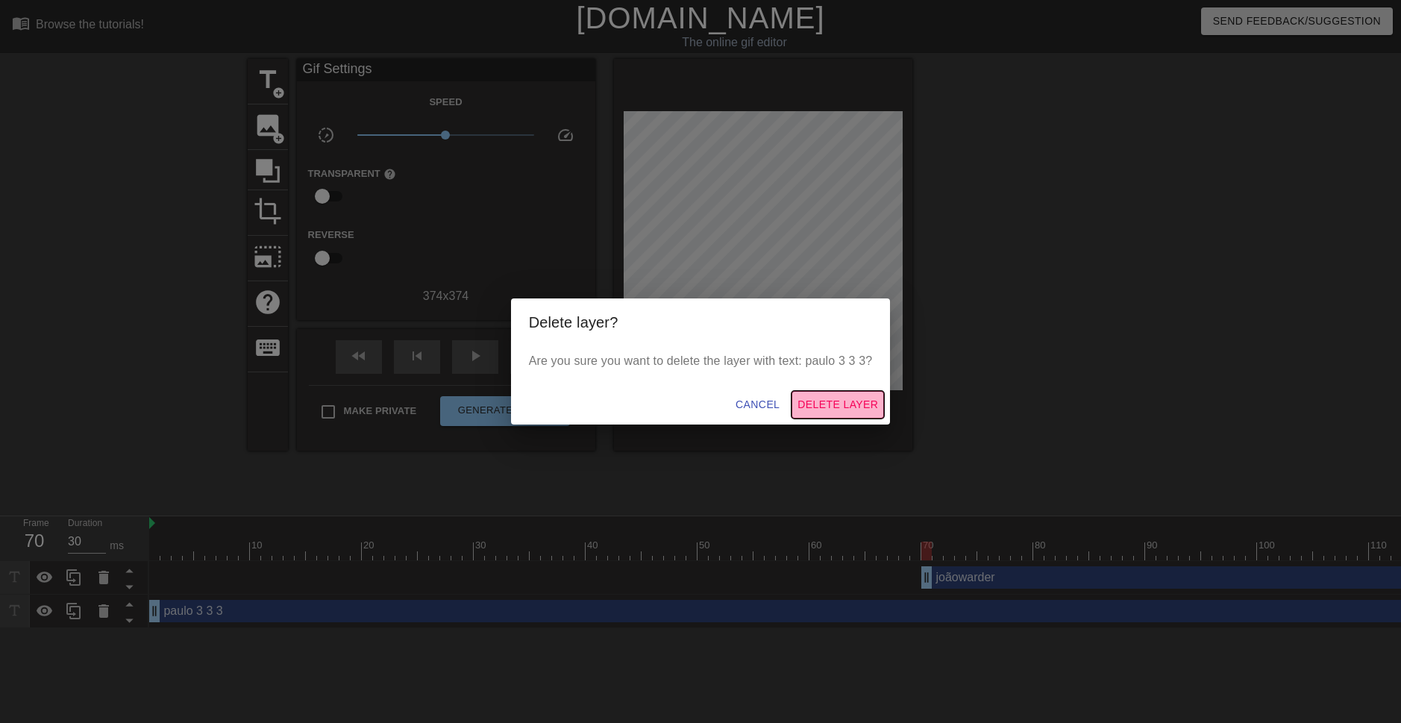
click at [857, 404] on span "Delete Layer" at bounding box center [838, 404] width 81 height 19
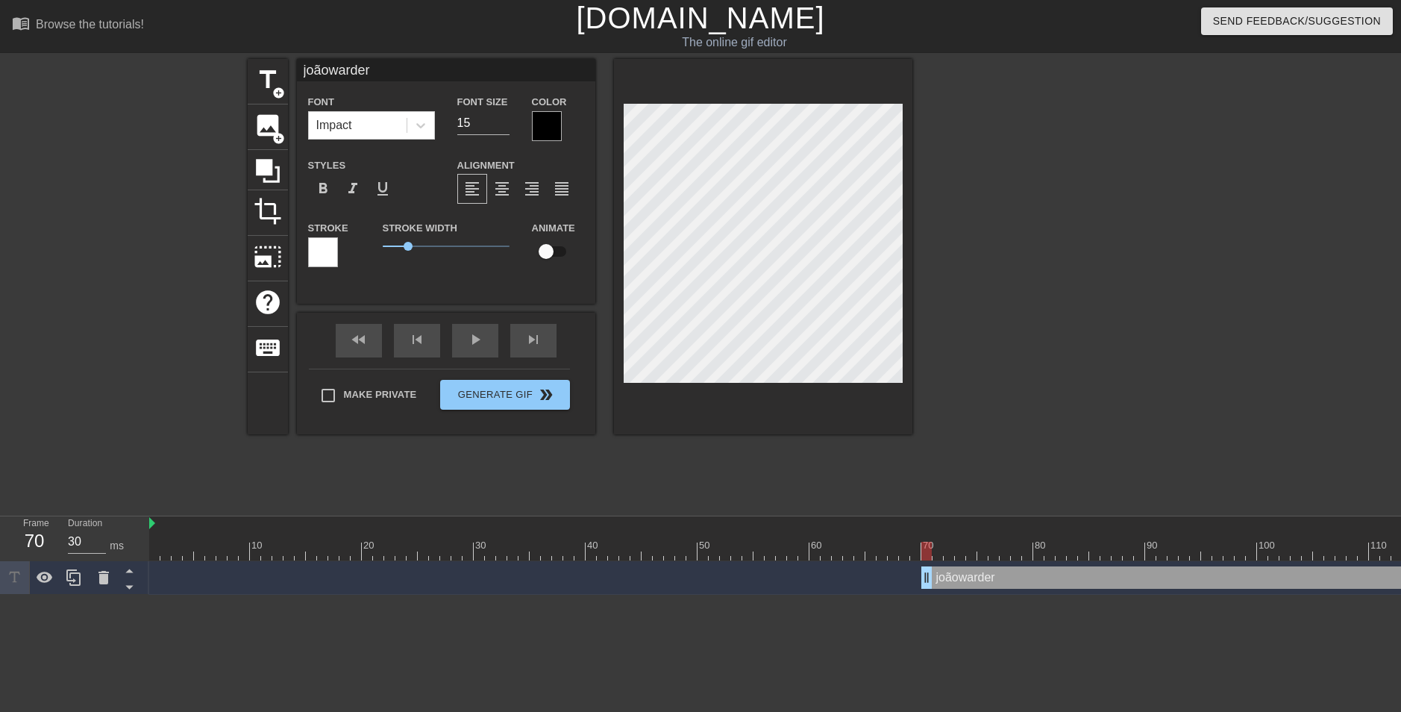
scroll to position [1, 4]
type input "30"
drag, startPoint x: 924, startPoint y: 575, endPoint x: 752, endPoint y: 566, distance: 172.6
click at [752, 404] on div "joãowarder drag_handle drag_handle" at bounding box center [1038, 578] width 1779 height 34
type textarea "B"
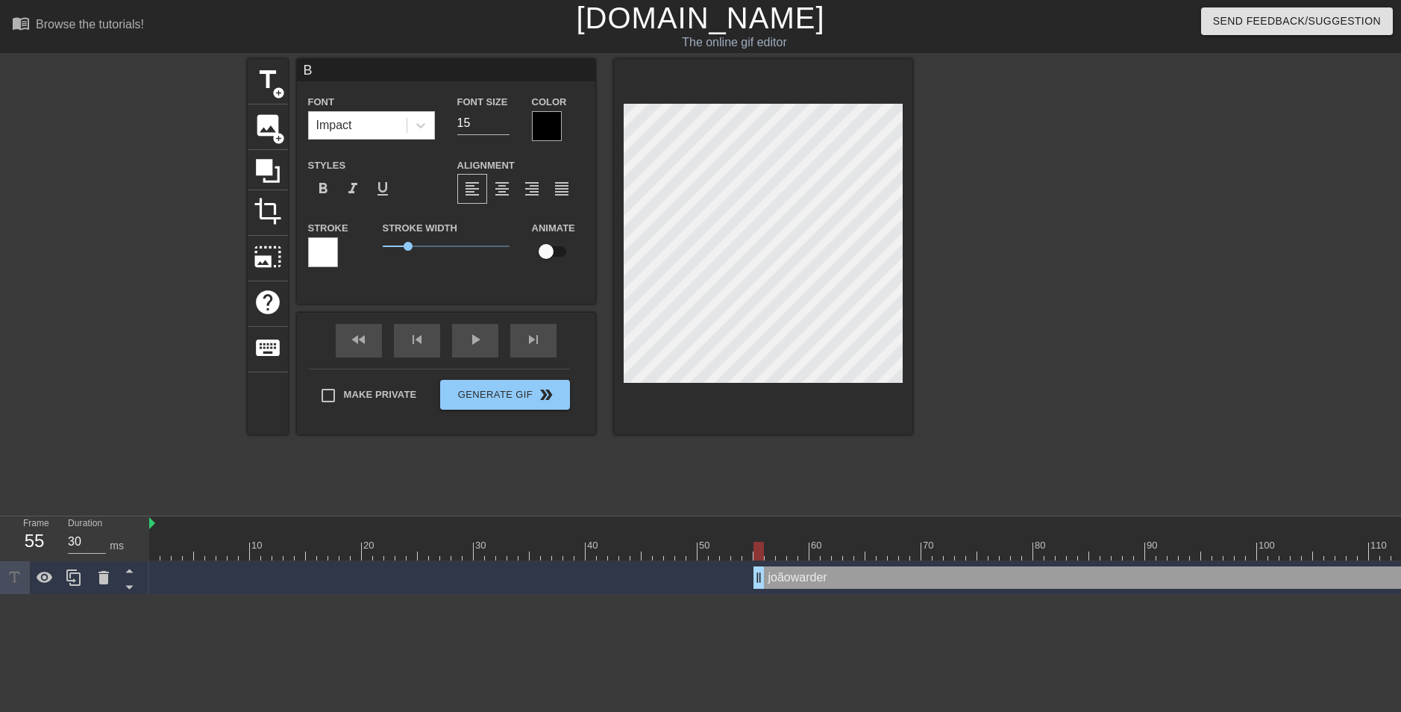
scroll to position [1, 1]
type input "Bc"
type textarea "Bc"
type input "Bco"
type textarea "Bco"
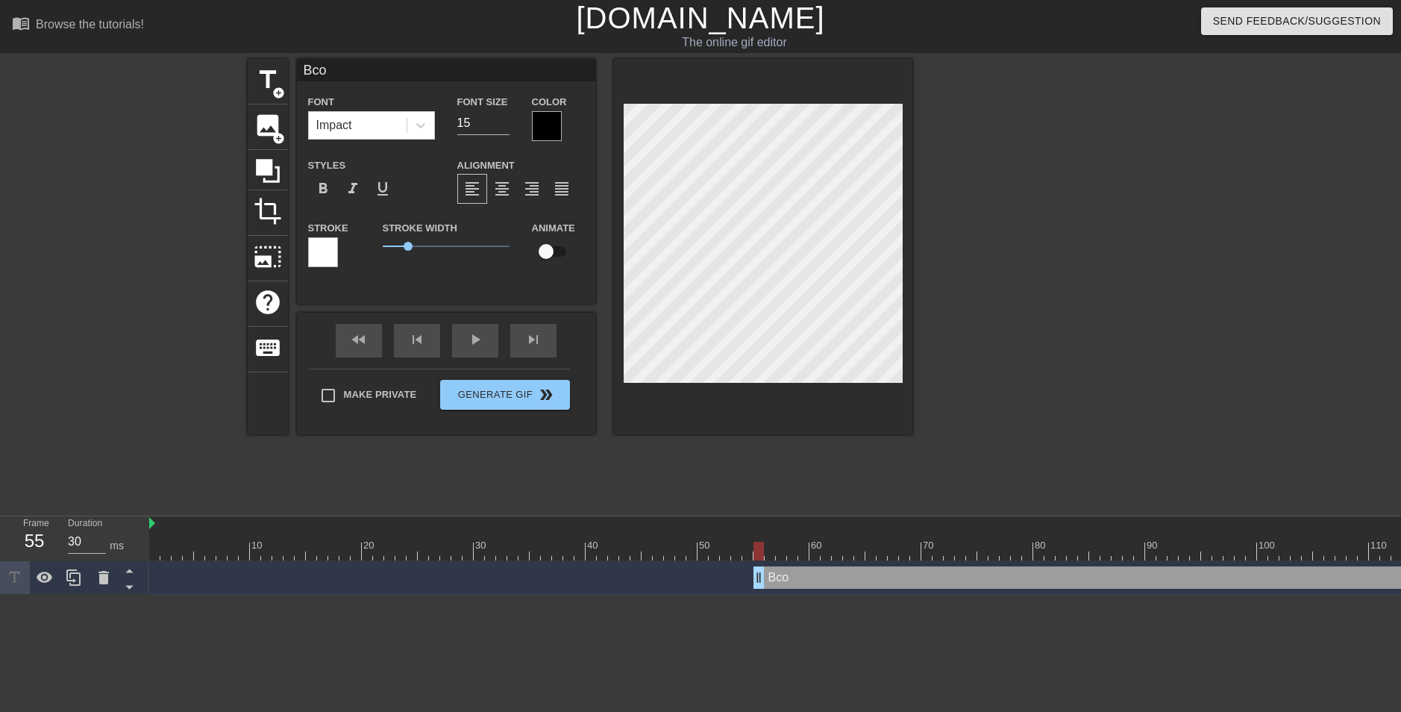
type input "Bcom"
type textarea "Bcom"
type input "Bcomp"
type textarea "Bcomp"
type input "Bcompl"
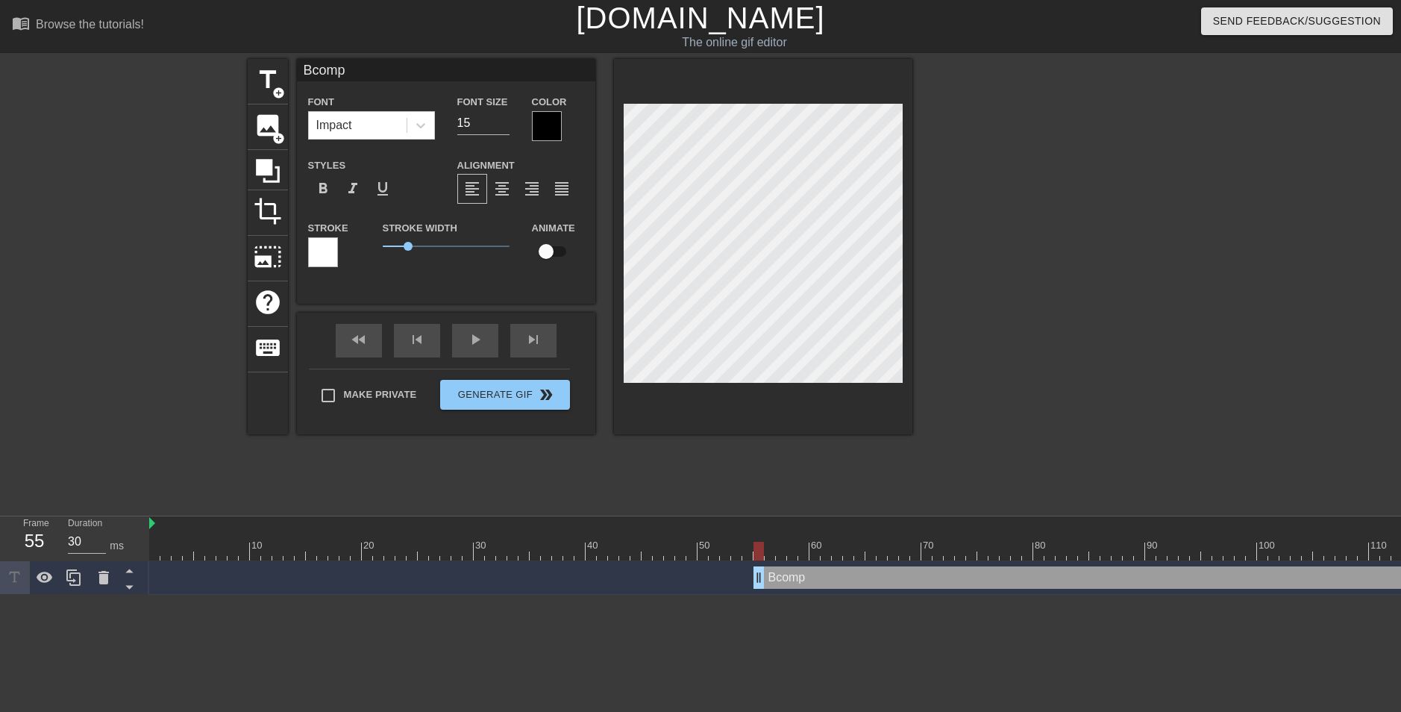
type textarea "Bcompl"
type input "Bcomple"
type textarea "Bcomple"
type input "Bcomplex"
type textarea "Bcomplex"
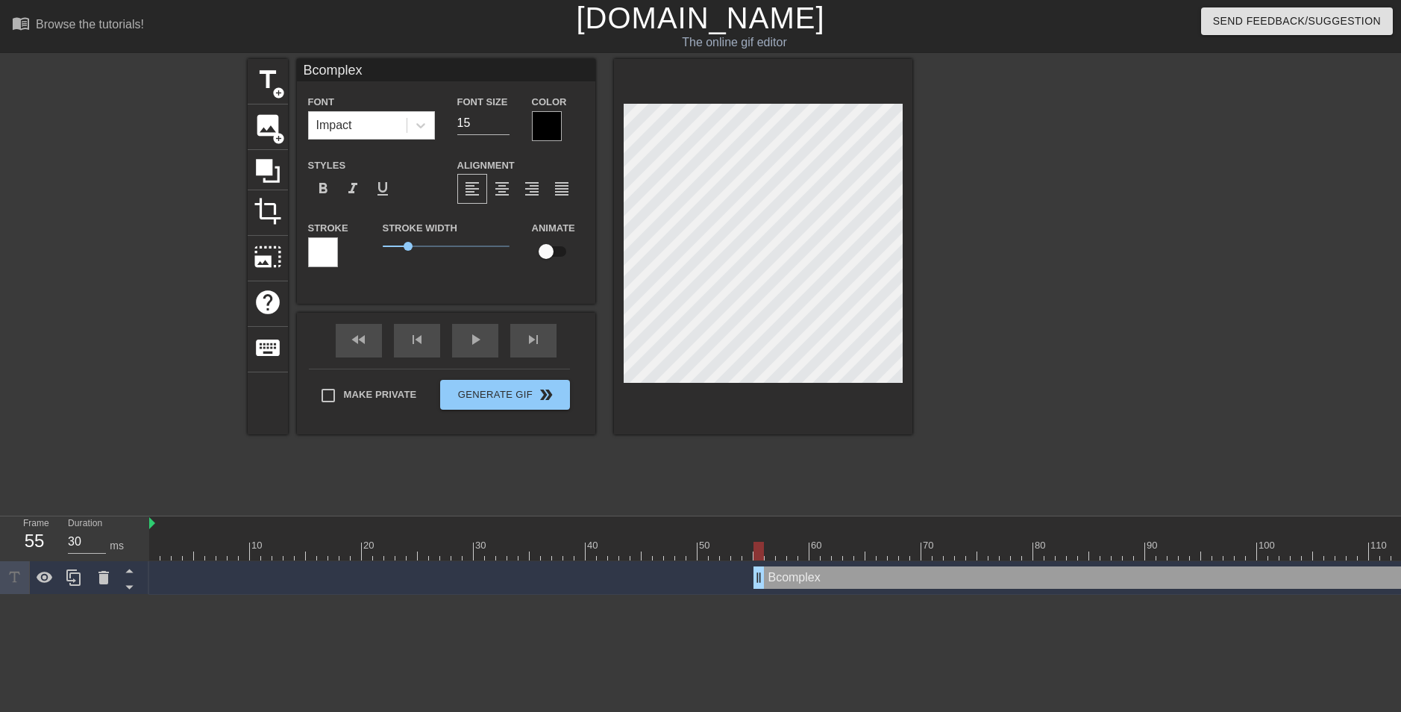
type input "Bcomplex5"
type textarea "Bcomplex5"
type input "Bcomplex50"
type textarea "Bcomplex50"
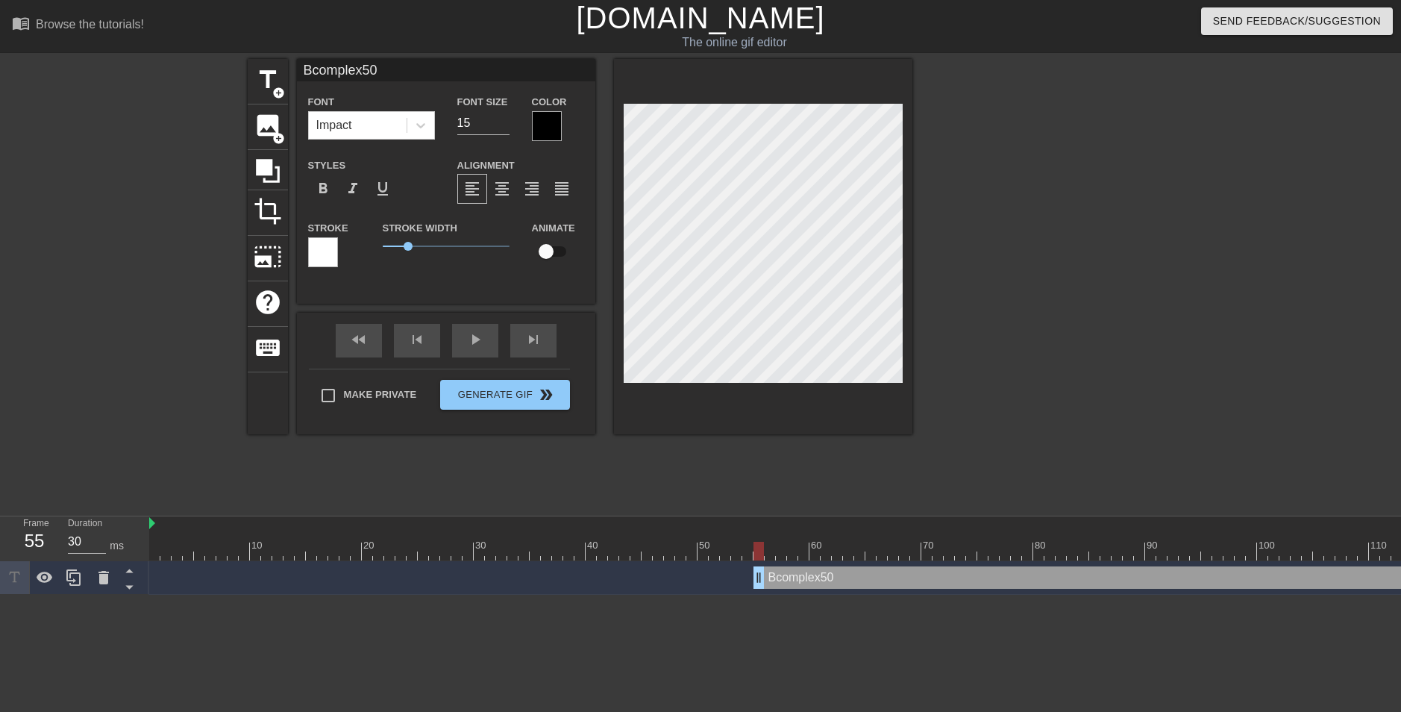
click at [1001, 266] on div at bounding box center [1042, 283] width 224 height 448
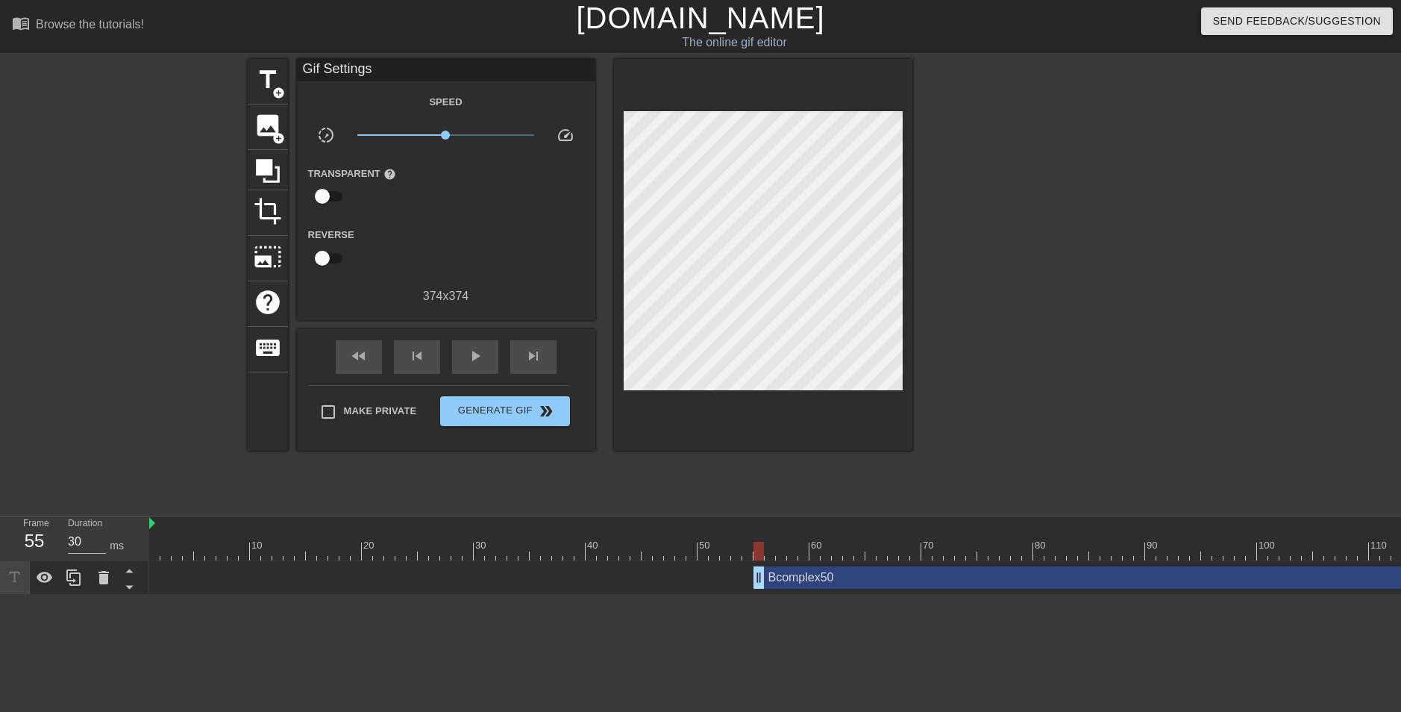
click at [81, 331] on div "title add_circle image add_circle crop photo_size_select_large help keyboard Gi…" at bounding box center [700, 283] width 1401 height 448
click at [1075, 299] on div "title add_circle image add_circle crop photo_size_select_large help keyboard Gi…" at bounding box center [700, 283] width 1401 height 448
click at [1075, 257] on div "title add_circle image add_circle crop photo_size_select_large help keyboard Gi…" at bounding box center [700, 283] width 1401 height 448
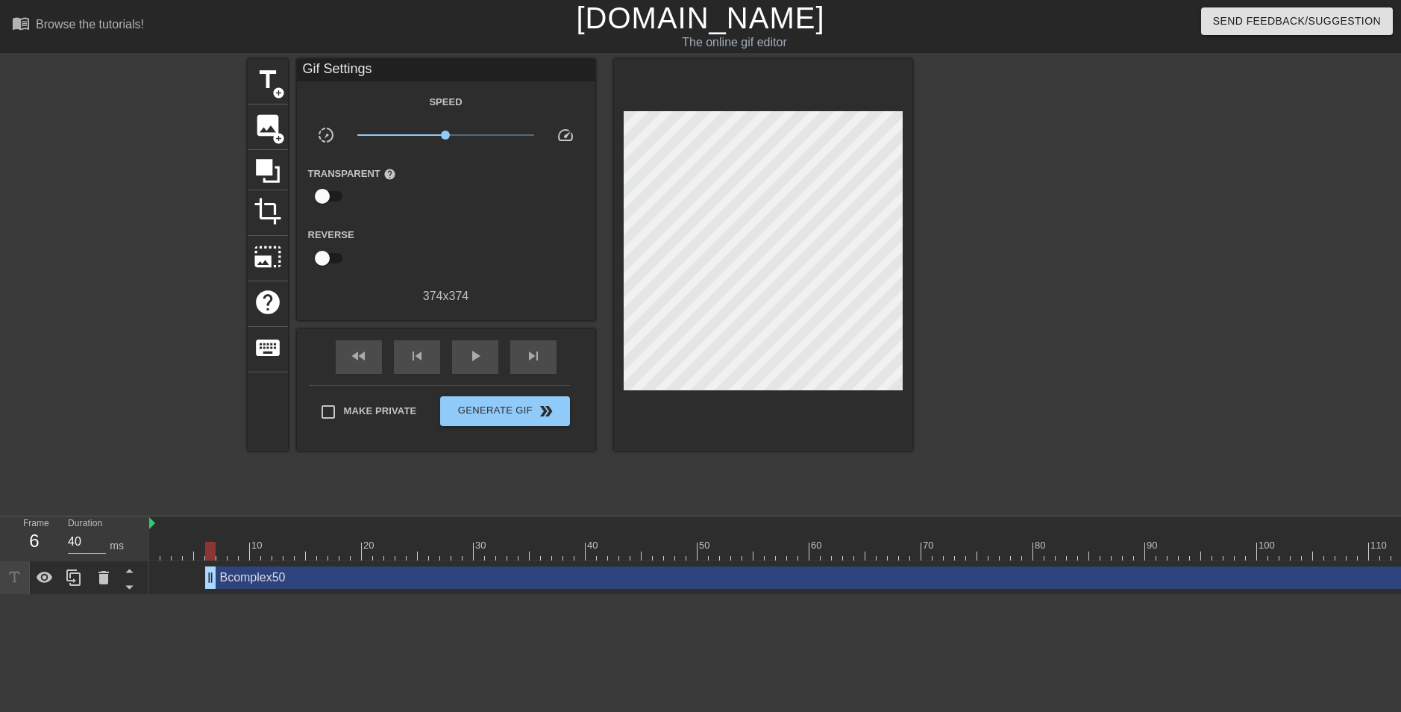
type input "30"
drag, startPoint x: 758, startPoint y: 580, endPoint x: 181, endPoint y: 570, distance: 577.6
click at [269, 84] on span "title" at bounding box center [268, 80] width 28 height 28
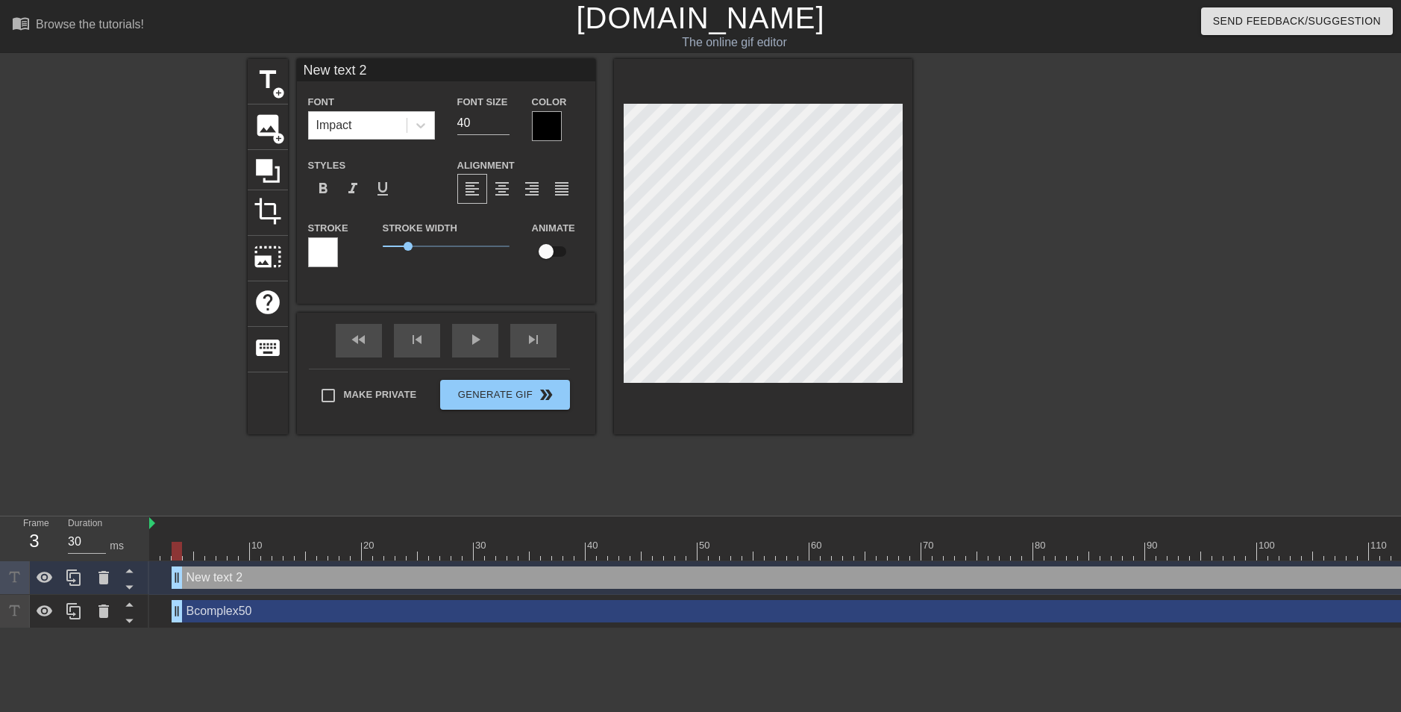
scroll to position [2, 4]
type input "New text"
type textarea "New text"
type input "New text"
type textarea "New text"
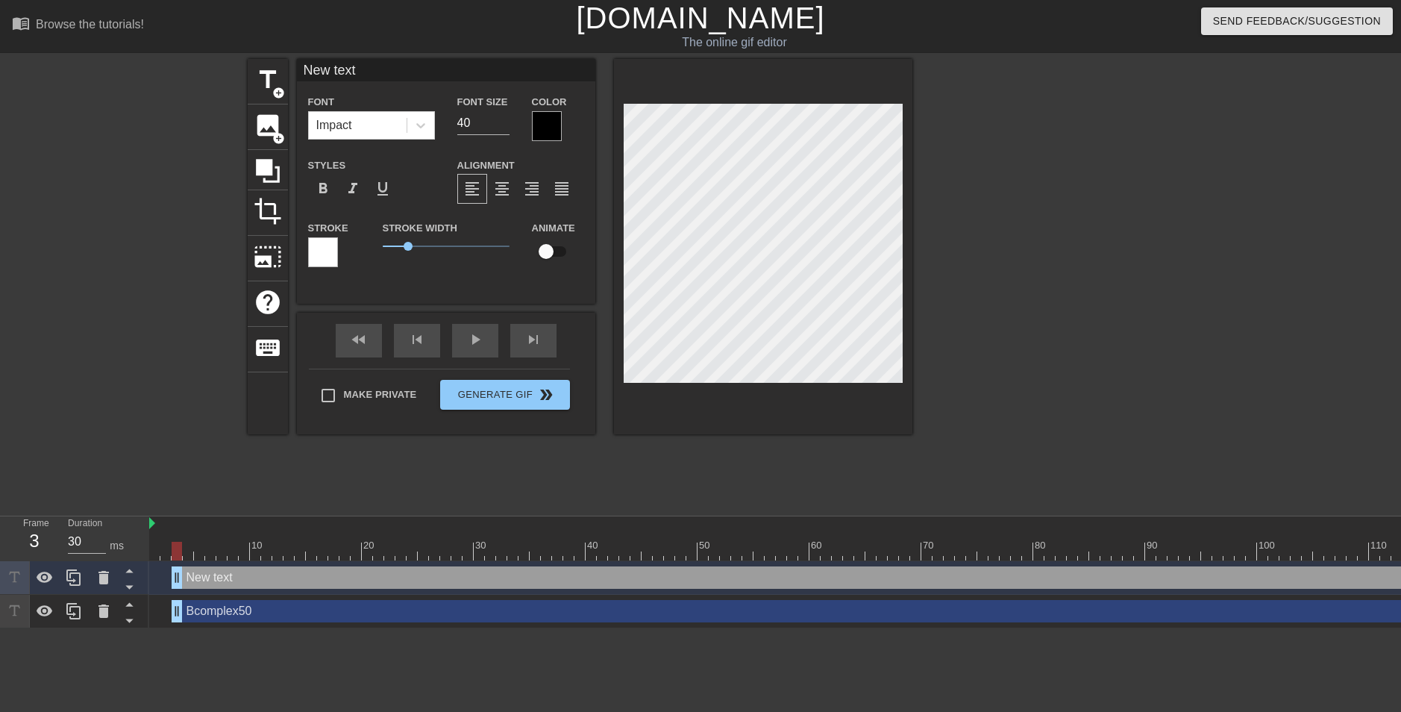
type input "New tex"
type textarea "New tex"
type input "New te"
type textarea "New te"
type input "New t"
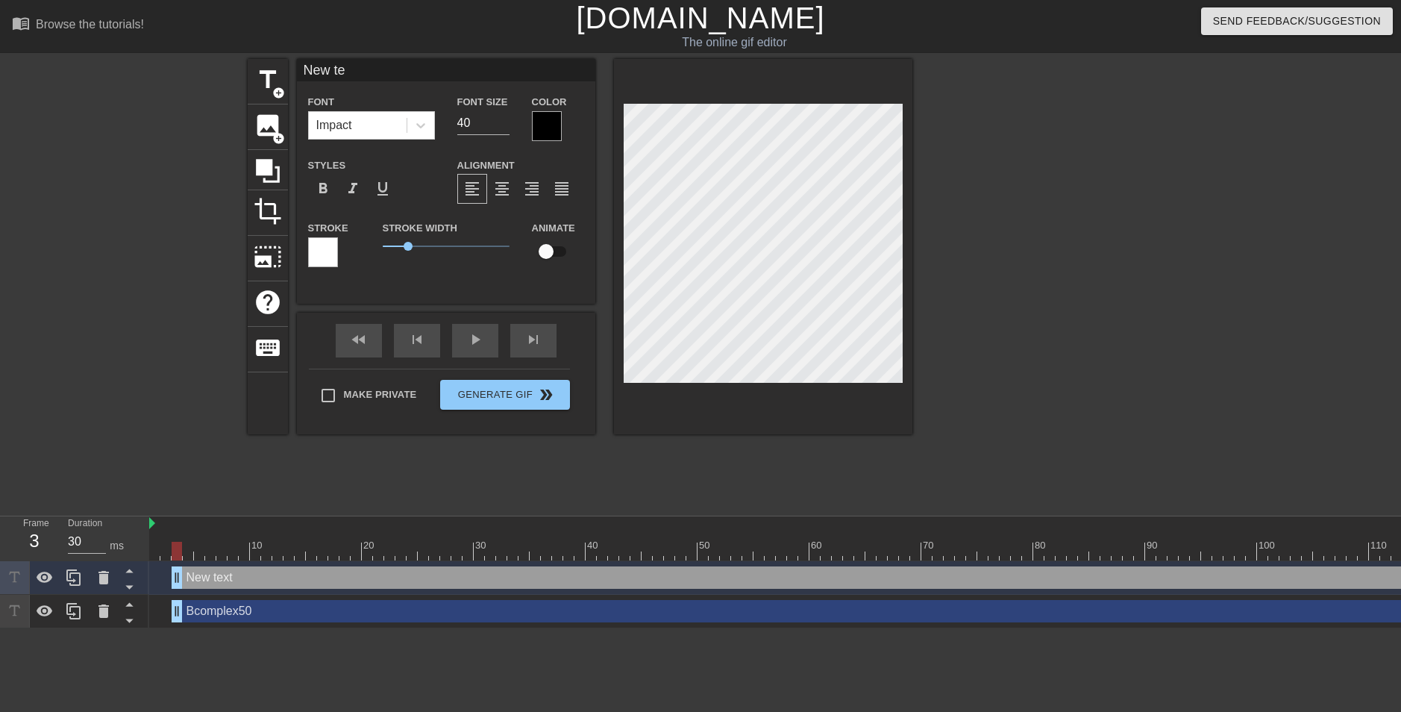
type textarea "New t"
type input "New"
type textarea "New"
type input "New"
type textarea "New"
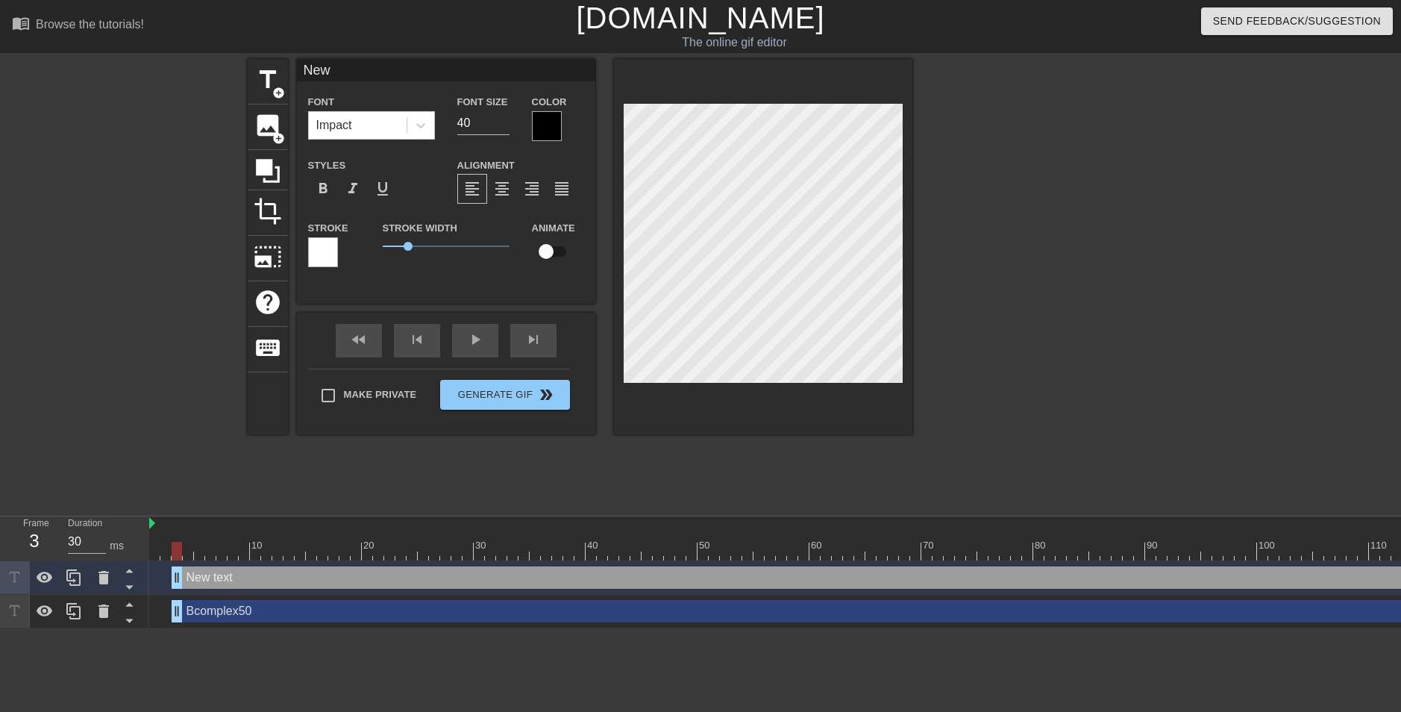
type input "Ne"
type textarea "Ne"
type input "N"
type textarea "N"
type input "p"
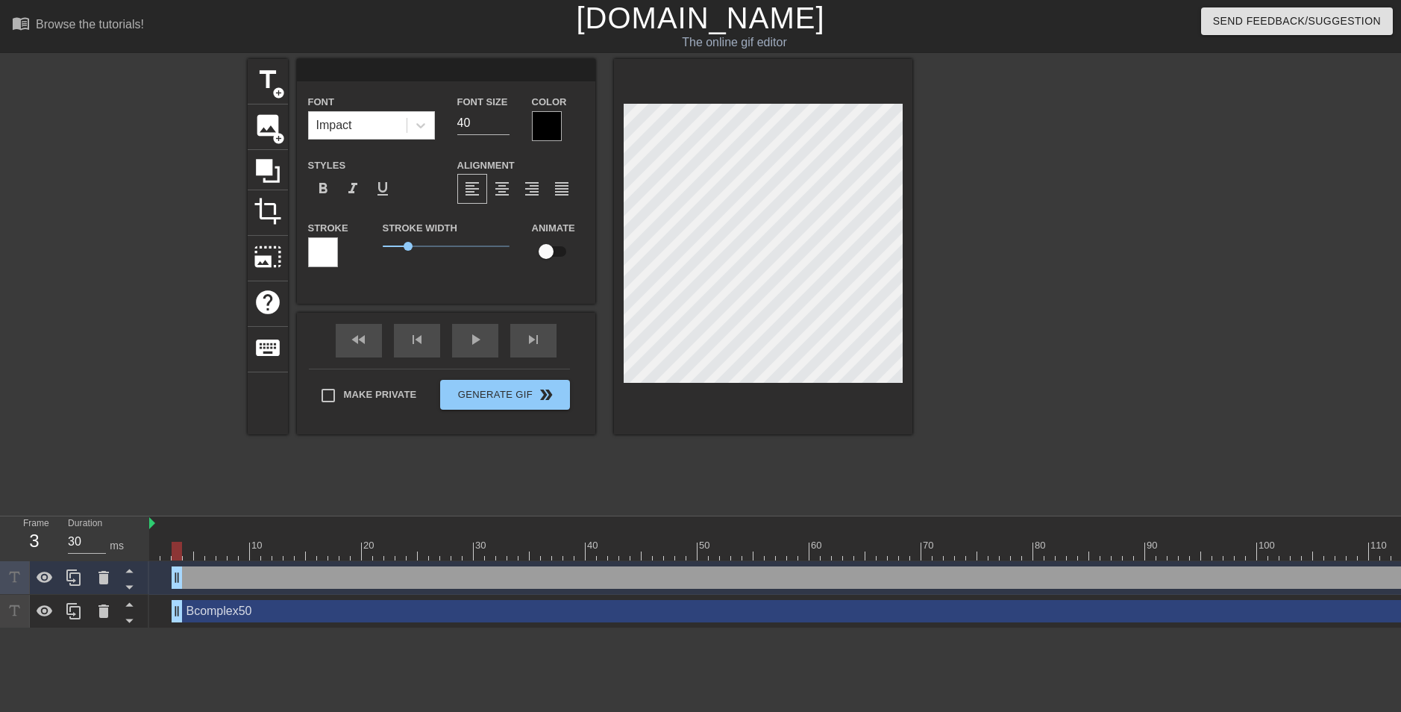
type textarea "p"
type input "pa"
type textarea "pa"
type input "pau"
type textarea "pau"
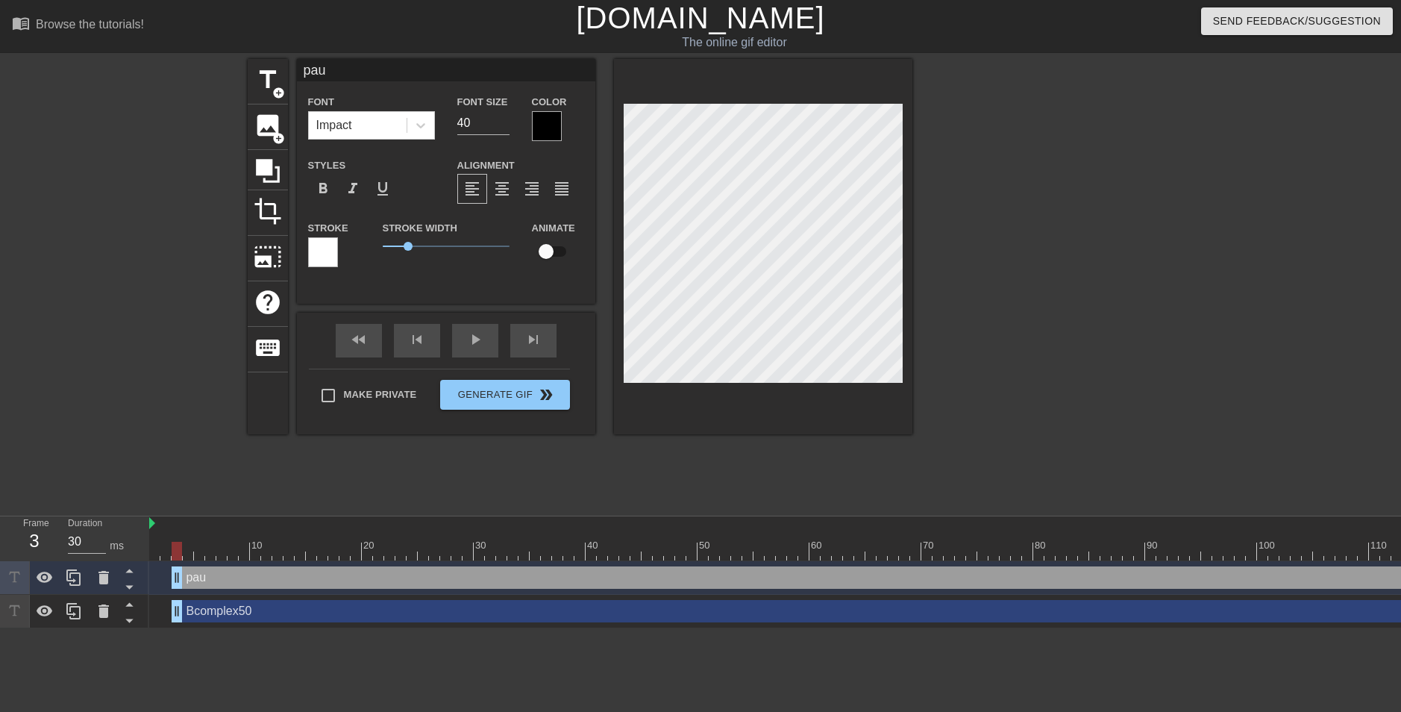
type input "[PERSON_NAME]"
type textarea "[PERSON_NAME]"
type input "paulo"
type textarea "paulo"
type input "paulo"
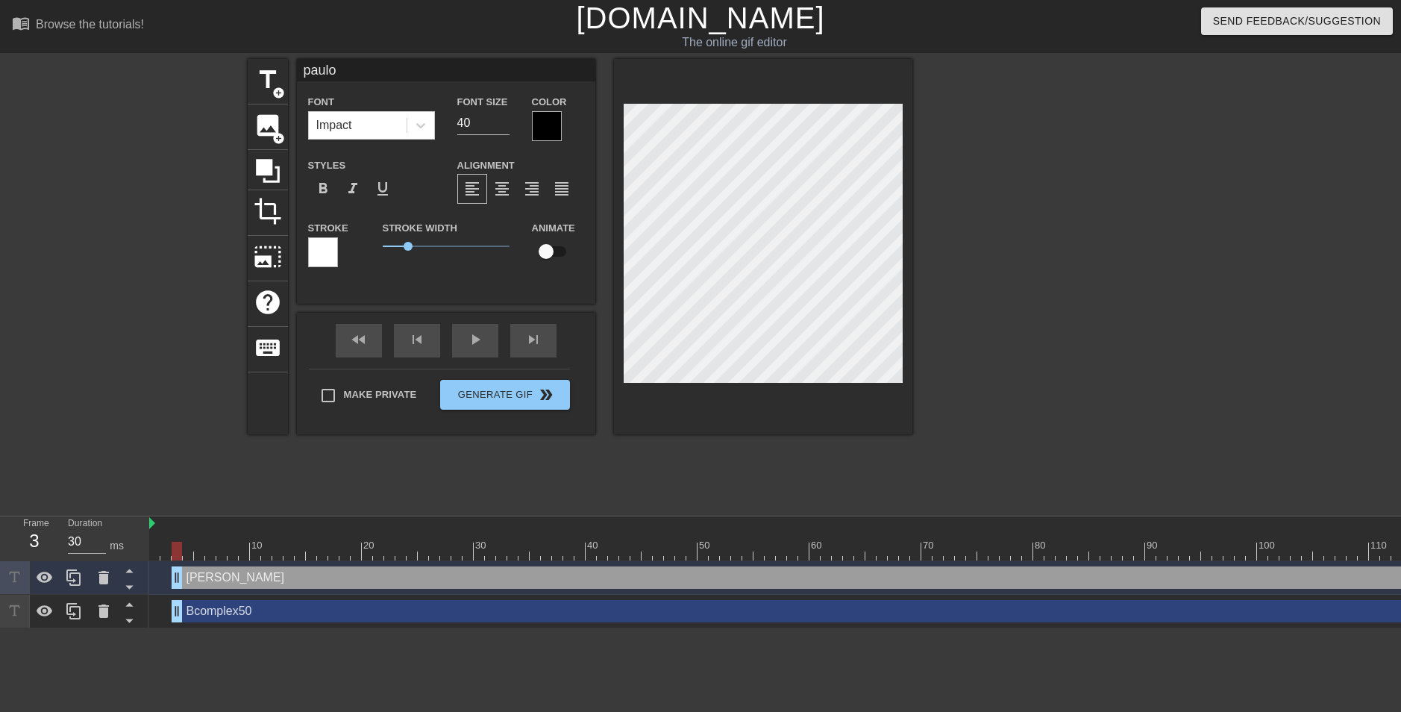
type textarea "paulo"
type input "paulo 3"
type textarea "paulo 3"
type input "paulo 33"
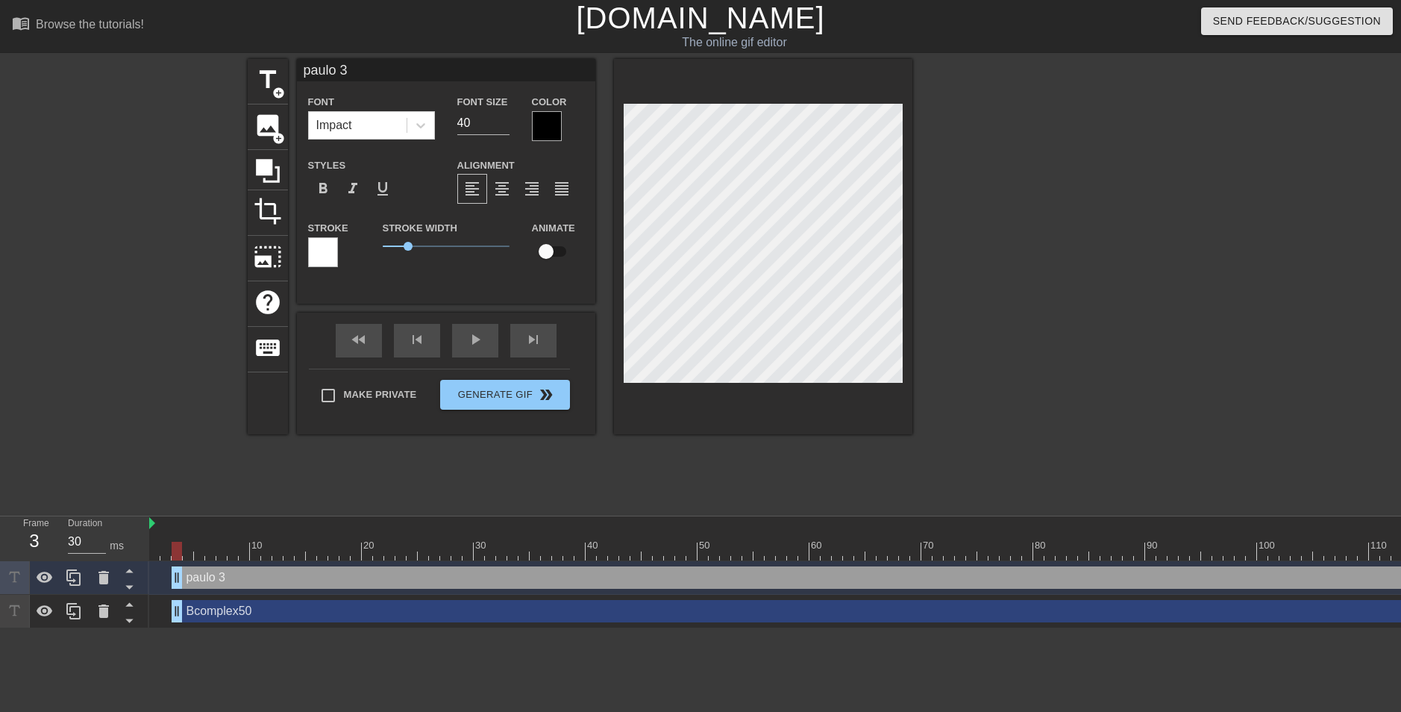
type textarea "paulo 33"
type input "paulo 3"
type textarea "paulo 3"
type input "paulo 3"
type textarea "paulo 3"
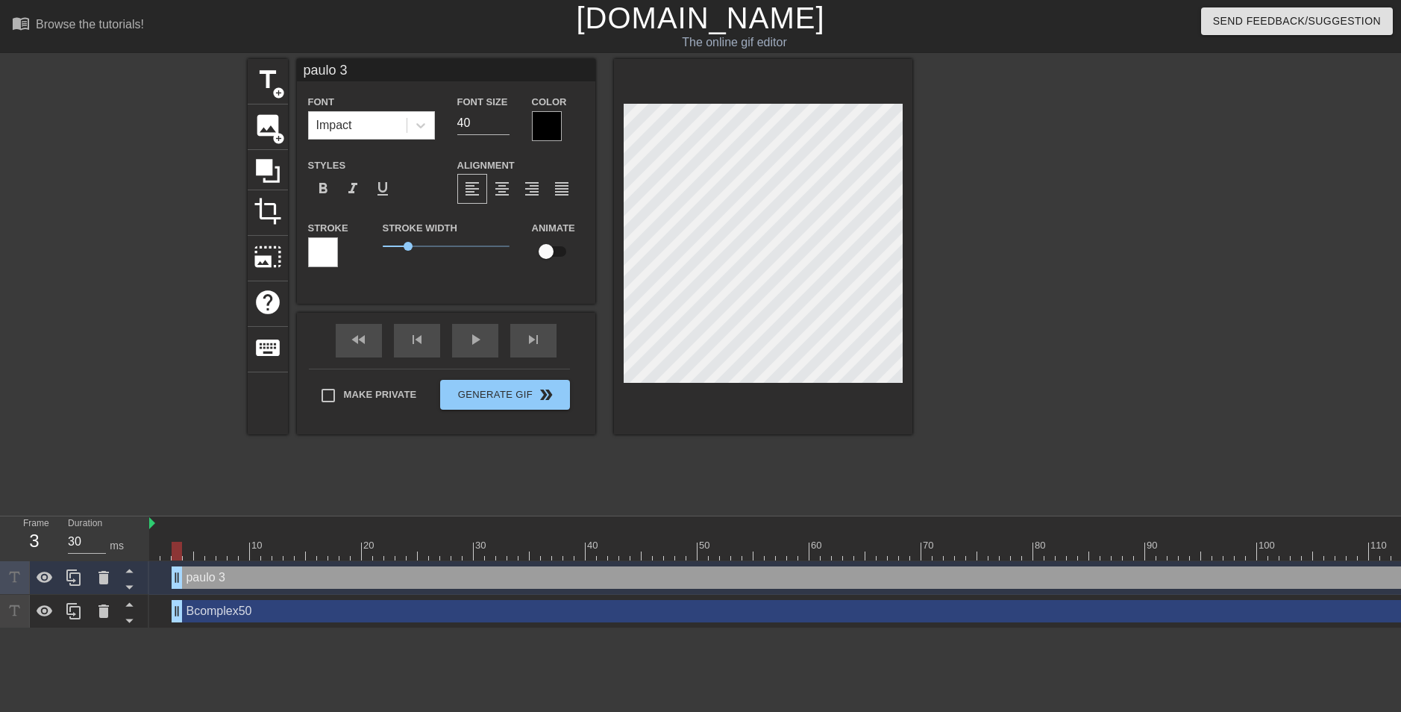
type input "paulo 3 3"
type textarea "paulo 3 3"
type input "paulo 3 3"
type textarea "paulo 3 3"
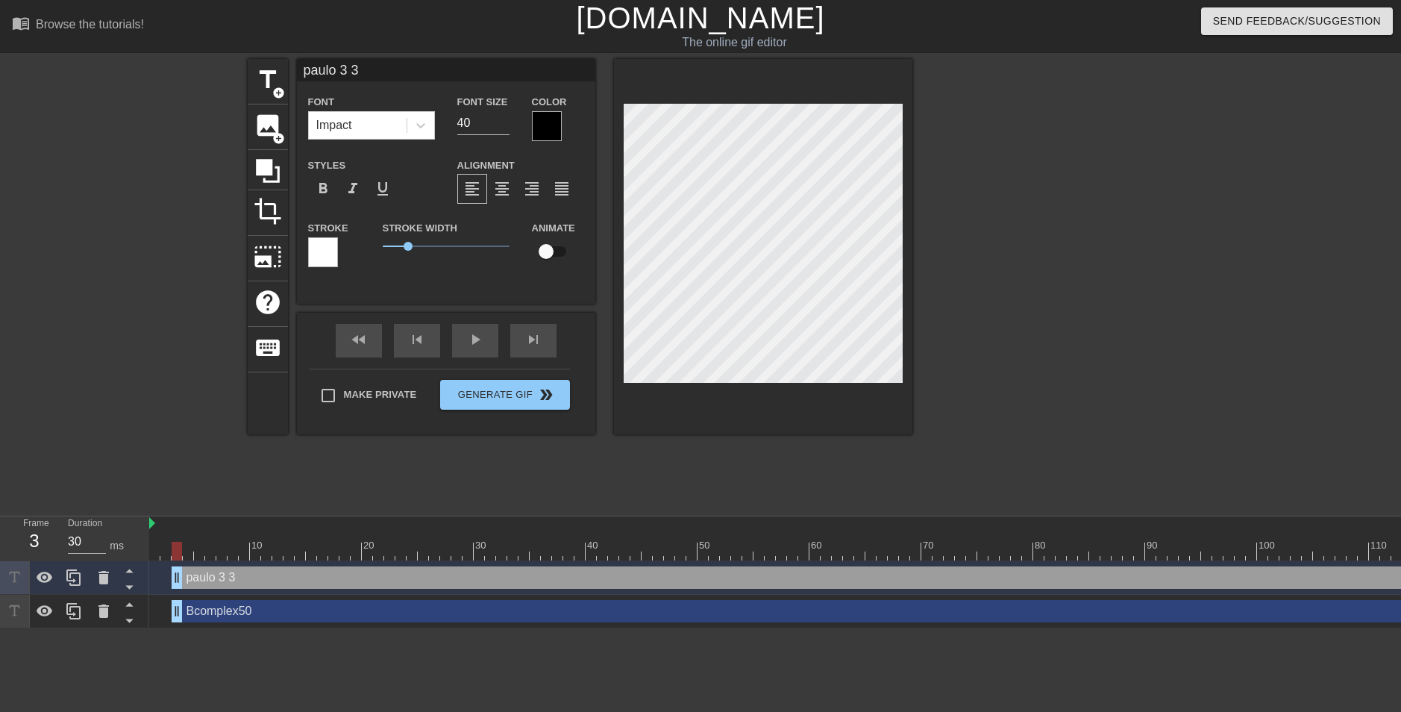
type input "paulo 3 3 3"
type textarea "paulo 3 3 3"
drag, startPoint x: 480, startPoint y: 126, endPoint x: 462, endPoint y: 122, distance: 19.0
click at [462, 122] on input "40" at bounding box center [483, 123] width 52 height 24
drag, startPoint x: 469, startPoint y: 122, endPoint x: 449, endPoint y: 118, distance: 20.5
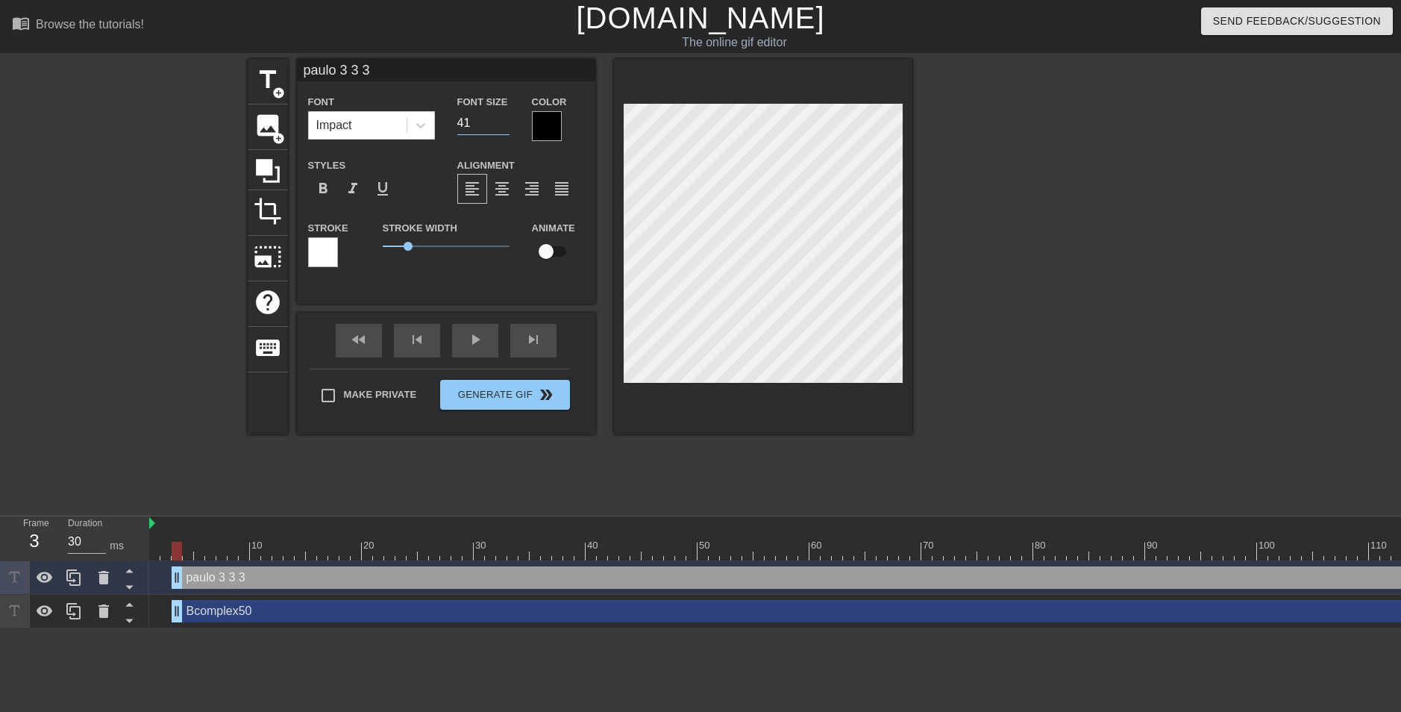
click at [449, 118] on div "Font Size 41" at bounding box center [483, 117] width 75 height 48
type input "14"
click at [923, 277] on div "title add_circle image add_circle crop photo_size_select_large help keyboard pa…" at bounding box center [700, 283] width 1401 height 448
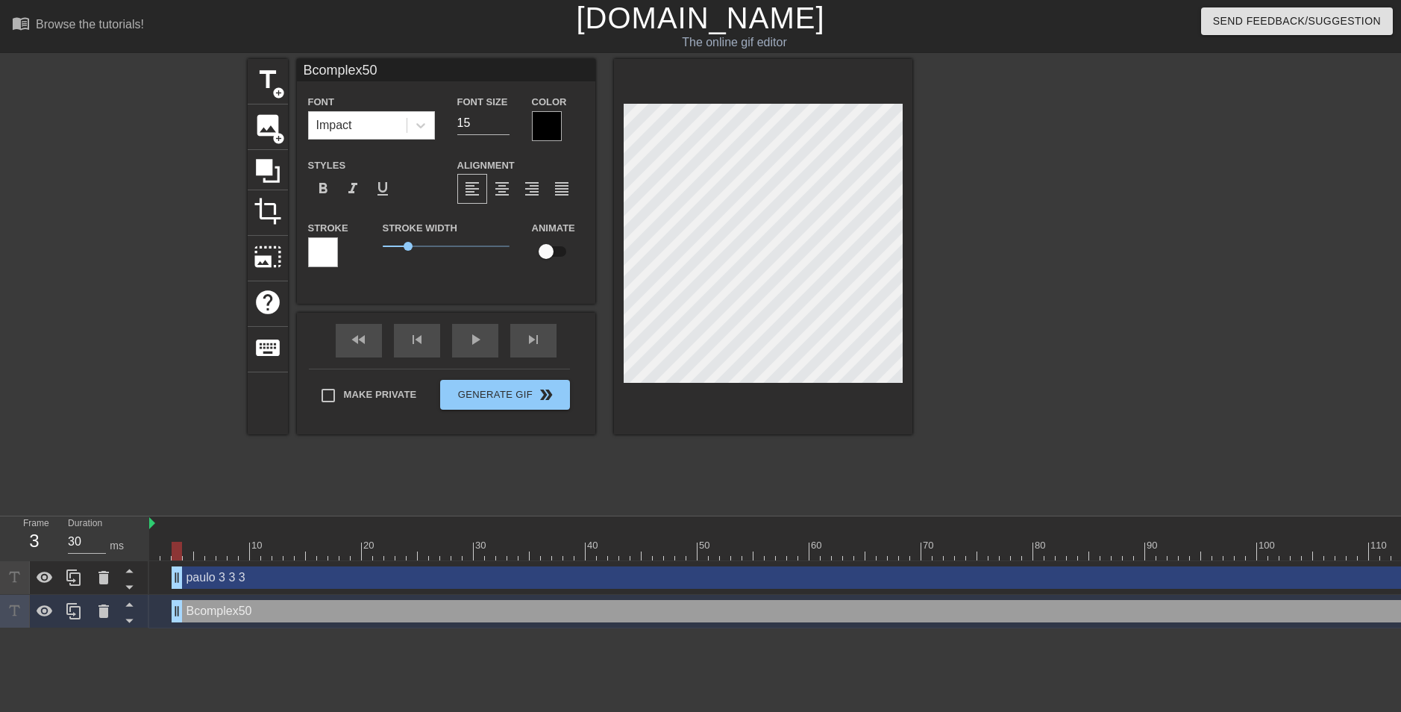
scroll to position [2, 4]
type input "j"
type textarea "j"
type input "jõ"
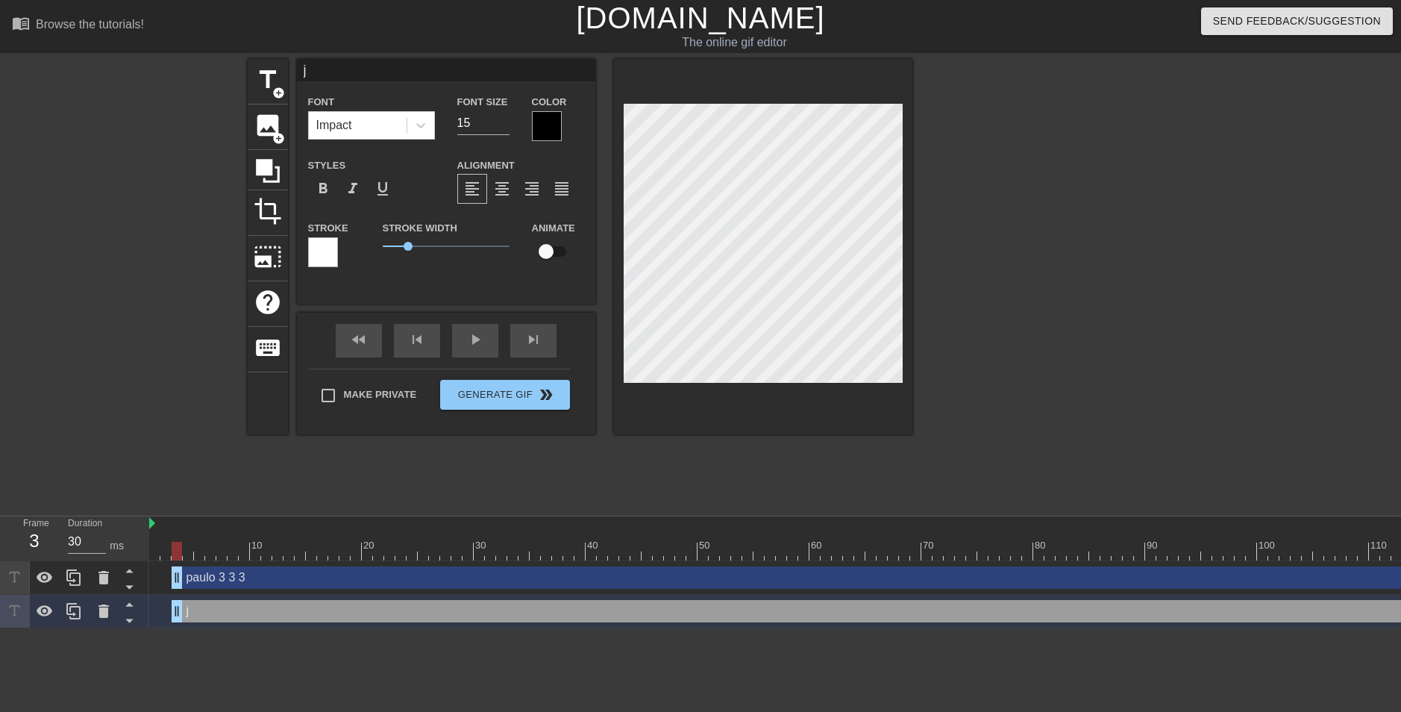
type textarea "jõ"
type input "jõo"
type textarea "jõo"
type input "jõ"
type textarea "jõ"
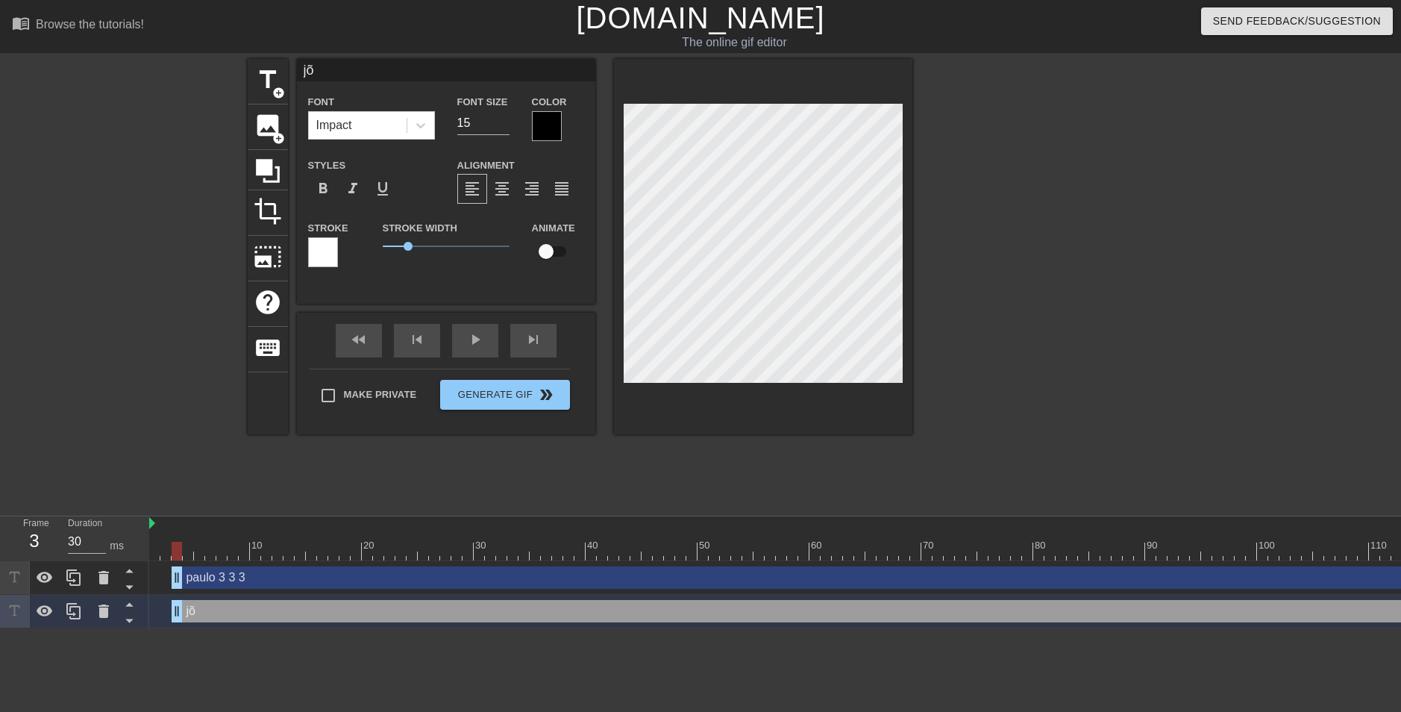
type input "j"
type textarea "j"
type input "jo"
type textarea "jo"
type input "joã"
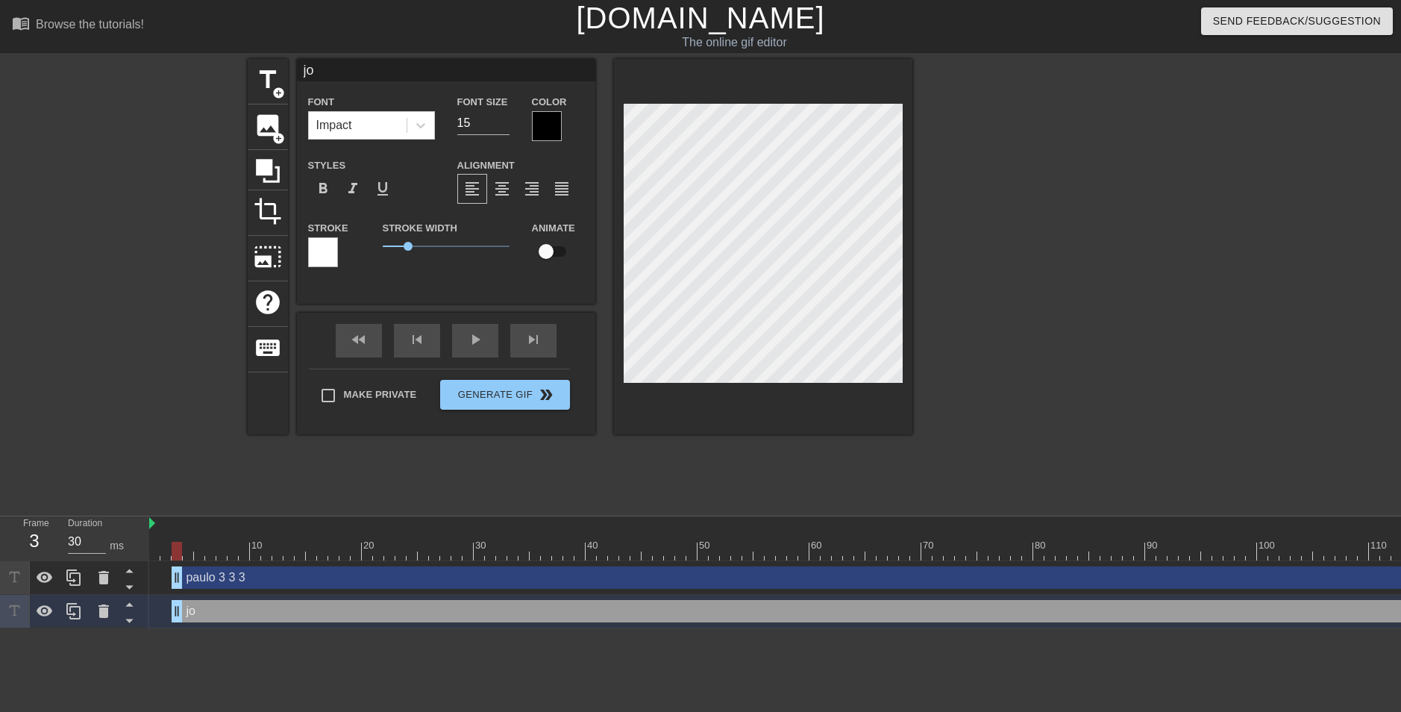
type textarea "joã"
type input "joão"
type textarea "joão"
type input "joãoa"
type textarea "joãoa"
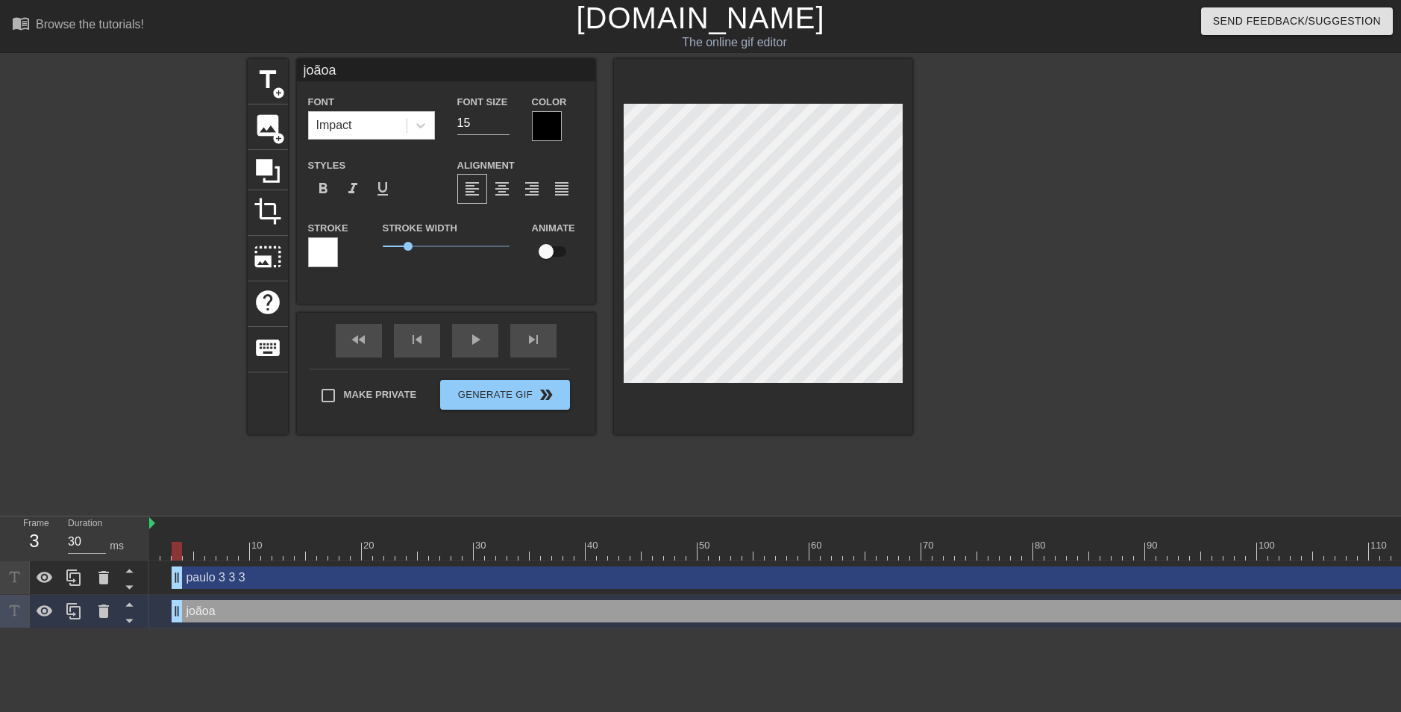
type input "joãoae"
type textarea "joãoae"
type input "joãoa"
type textarea "joãoa"
type input "joão"
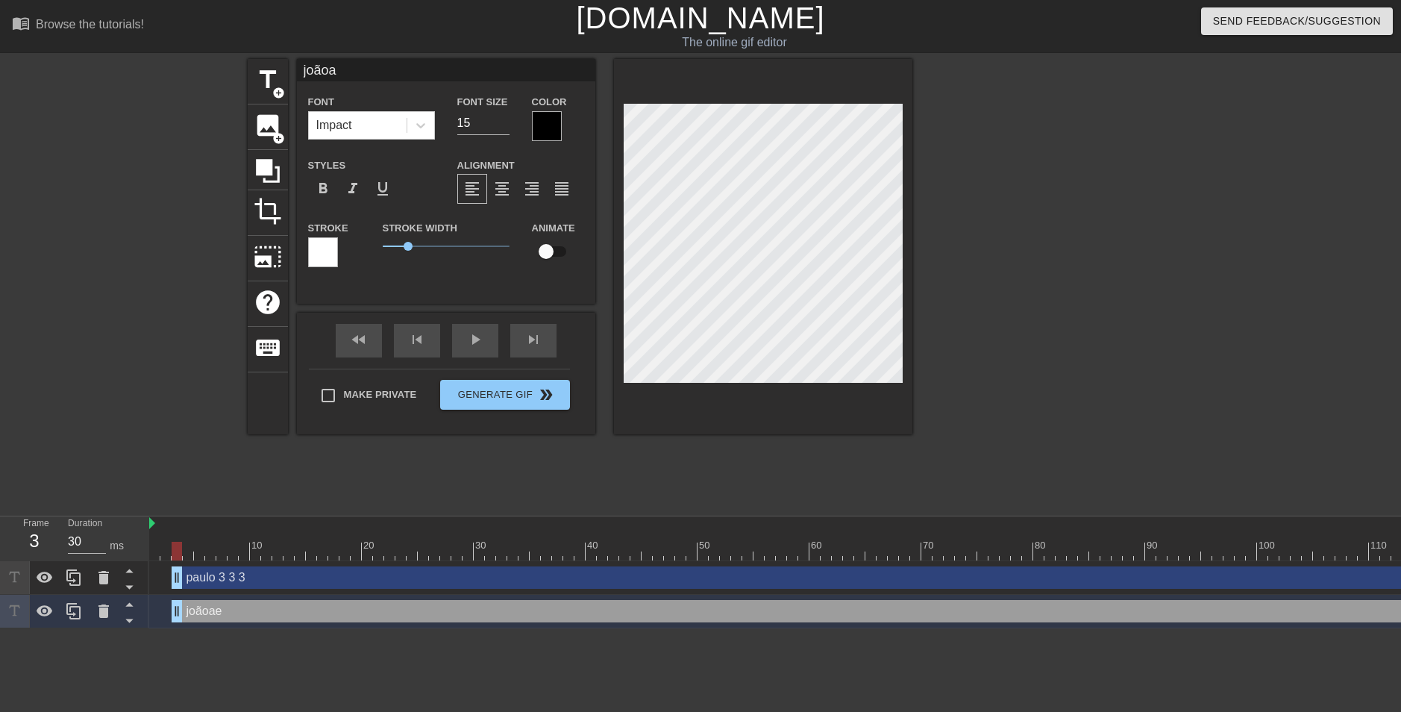
type textarea "joão"
type input "joãow"
type textarea "joãow"
type input "joãowa"
type textarea "joãowa"
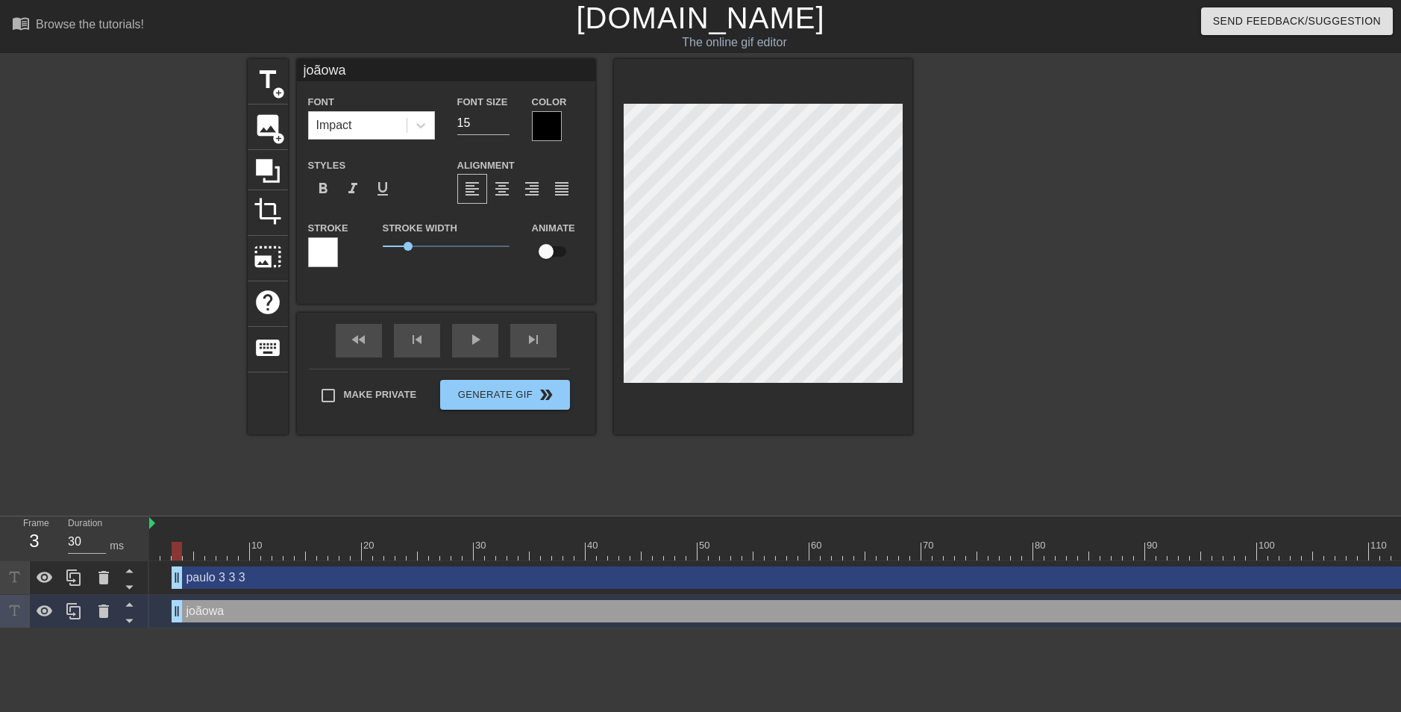
type input "joãowar"
type textarea "joãowar"
type input "joãoward"
type textarea "joãoward"
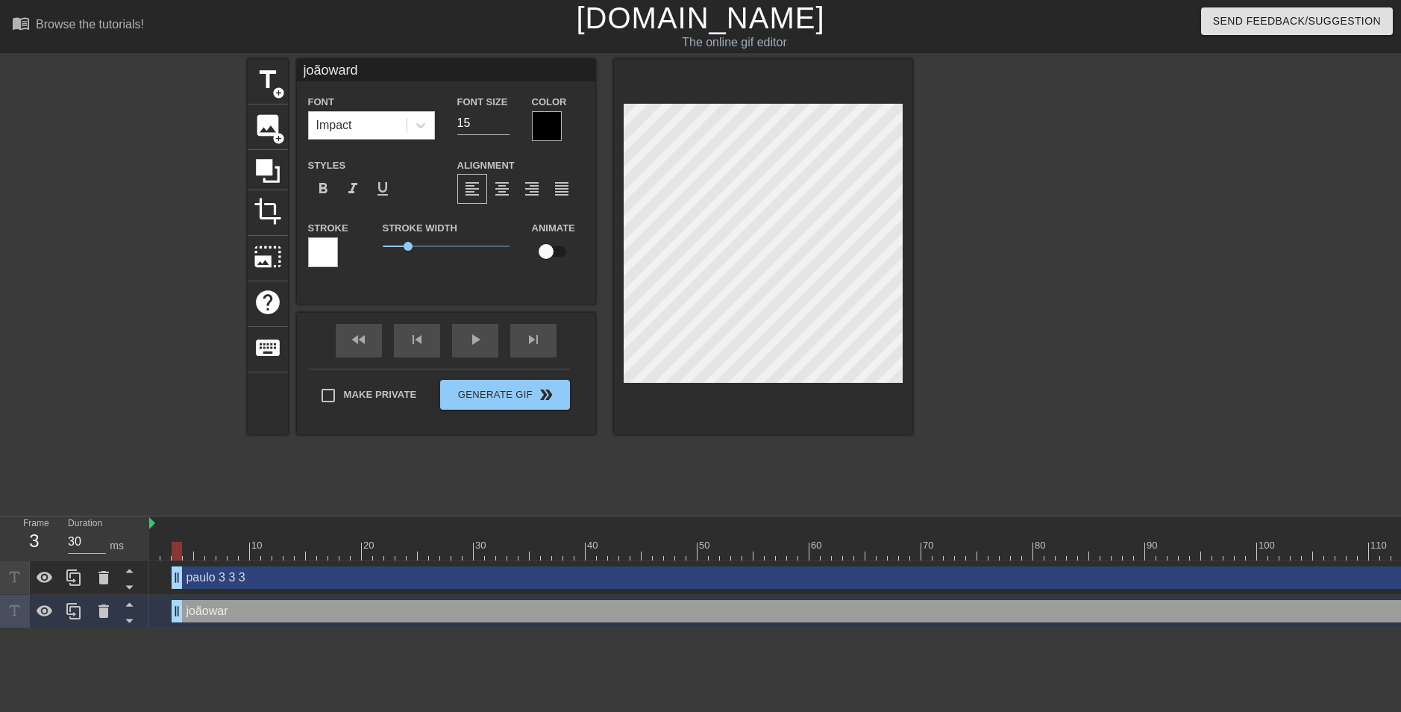
type input "joãowarde"
type textarea "joãowarde"
type input "joãowarder"
type textarea "joãowarder"
click at [991, 228] on div at bounding box center [1042, 283] width 224 height 448
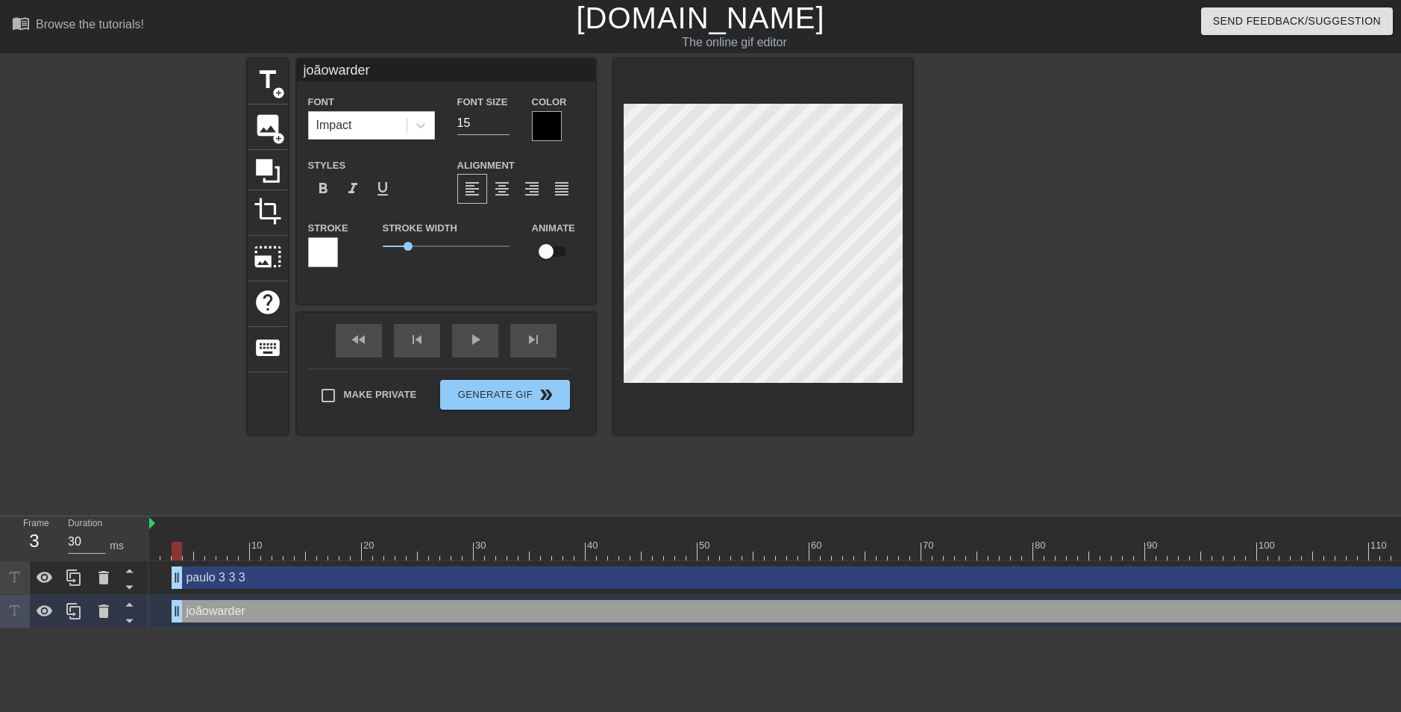
click at [1003, 254] on div at bounding box center [1042, 283] width 224 height 448
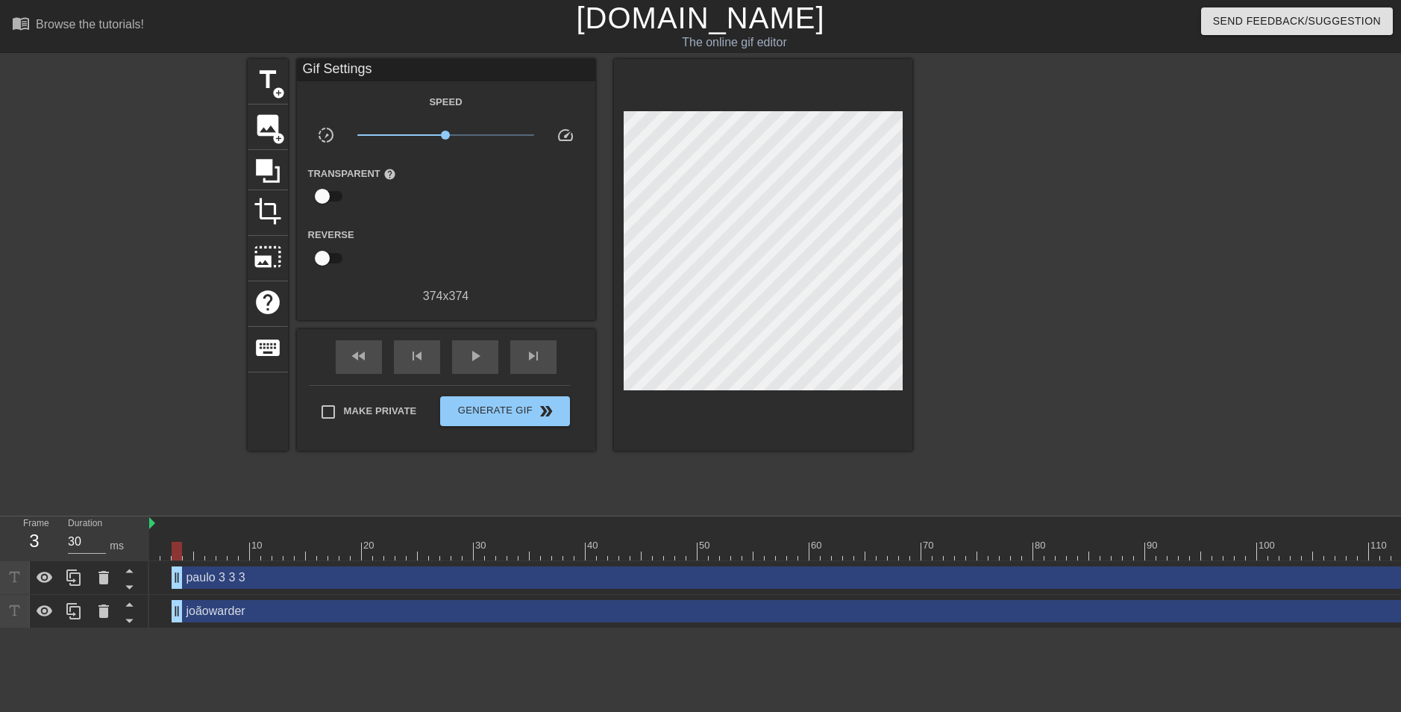
click at [691, 404] on div "title add_circle image add_circle crop photo_size_select_large help keyboard Gi…" at bounding box center [580, 283] width 665 height 448
